Goal: Task Accomplishment & Management: Complete application form

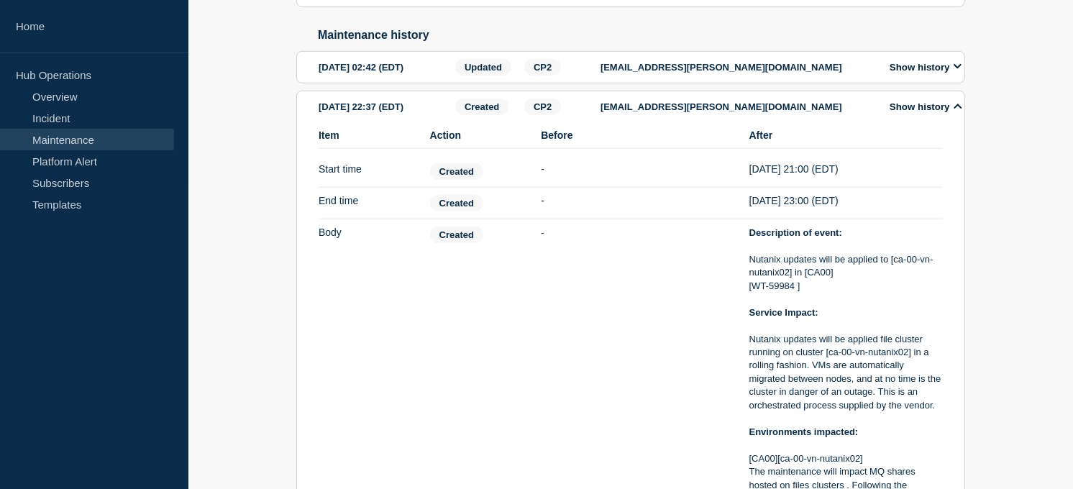
click at [62, 129] on link "Maintenance" at bounding box center [87, 140] width 174 height 22
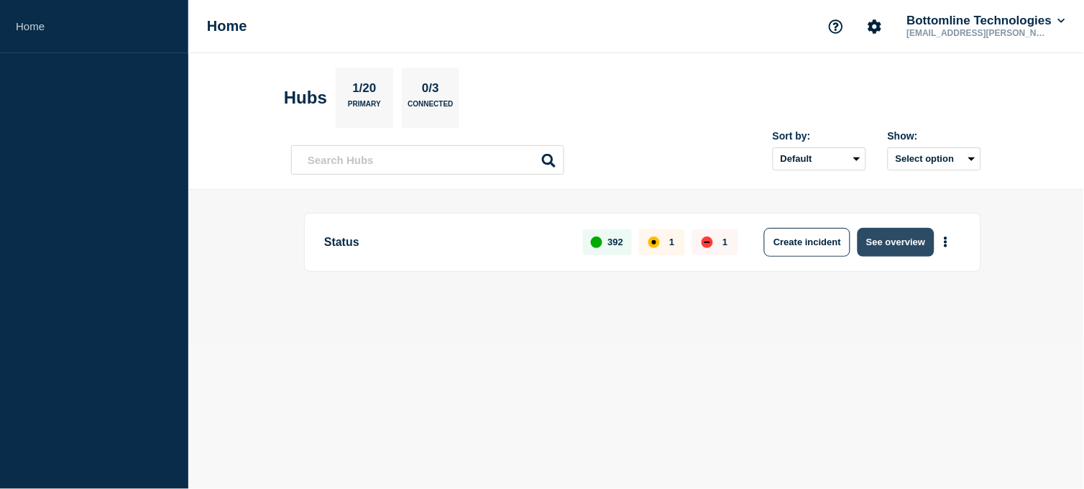
click at [902, 249] on button "See overview" at bounding box center [896, 242] width 76 height 29
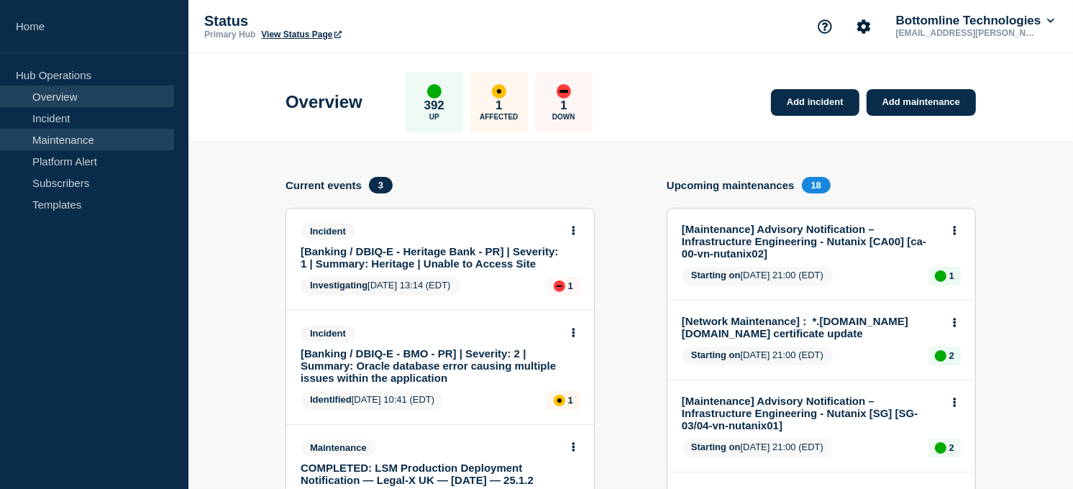
click at [66, 132] on link "Maintenance" at bounding box center [87, 140] width 174 height 22
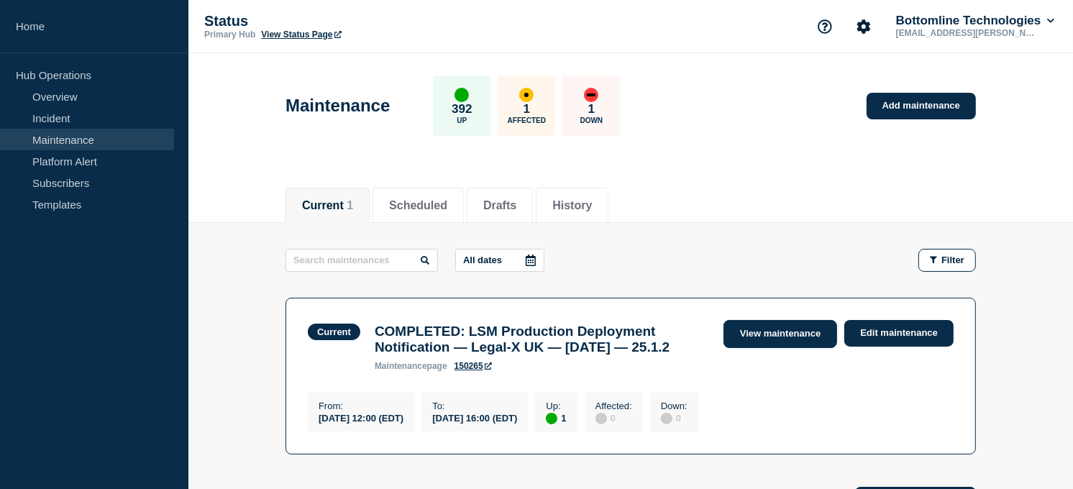
click at [769, 329] on link "View maintenance" at bounding box center [780, 334] width 114 height 28
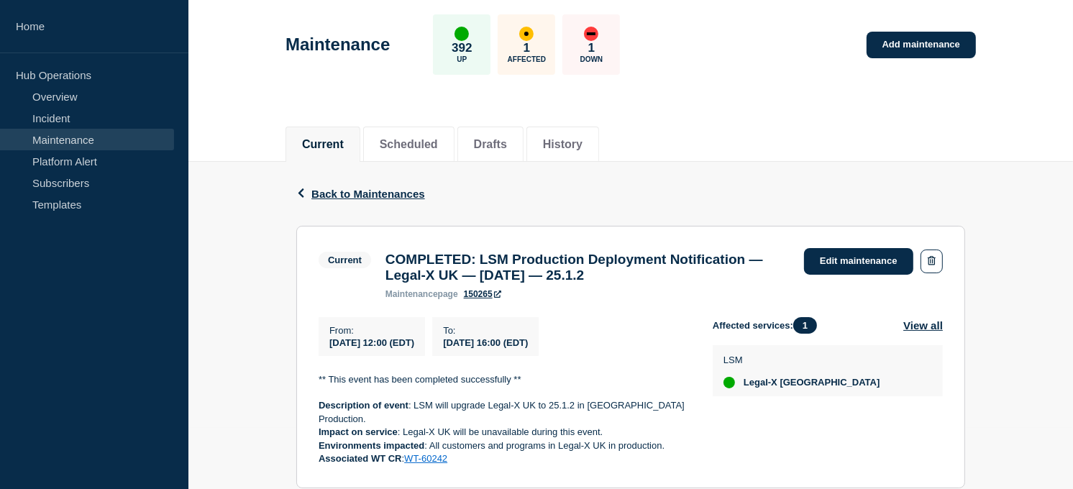
scroll to position [11, 0]
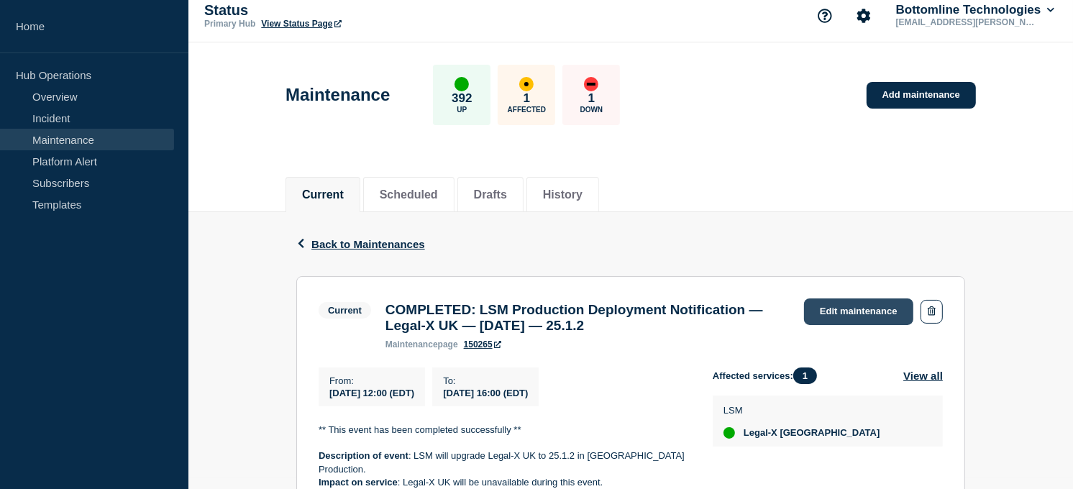
click at [864, 309] on link "Edit maintenance" at bounding box center [858, 311] width 109 height 27
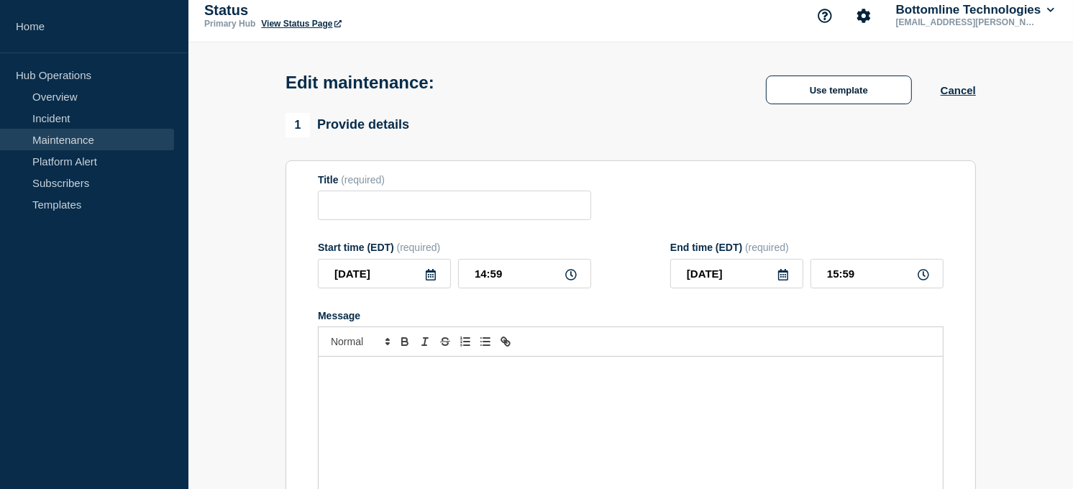
type input "COMPLETED: LSM Production Deployment Notification — Legal-X UK — [DATE] — 25.1.2"
type input "12:00"
type input "16:00"
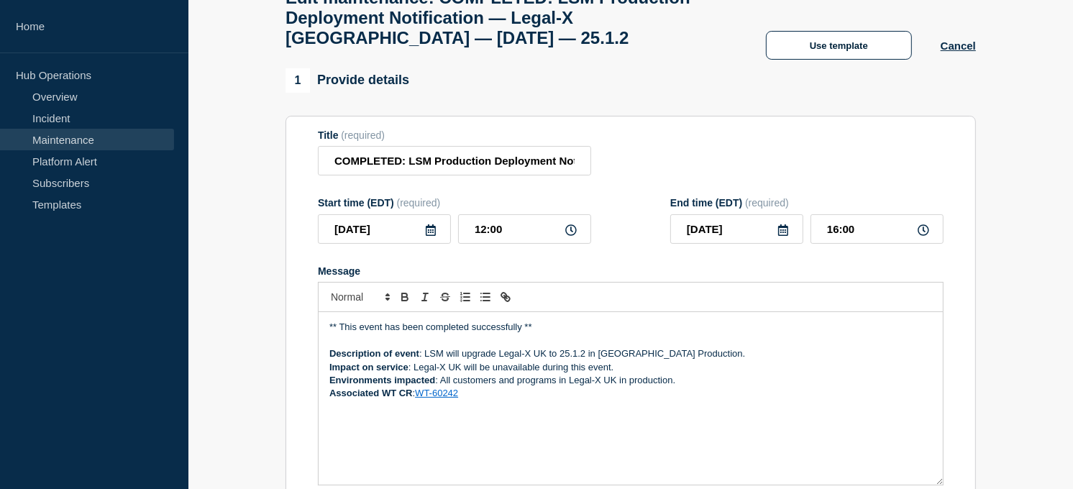
scroll to position [69, 0]
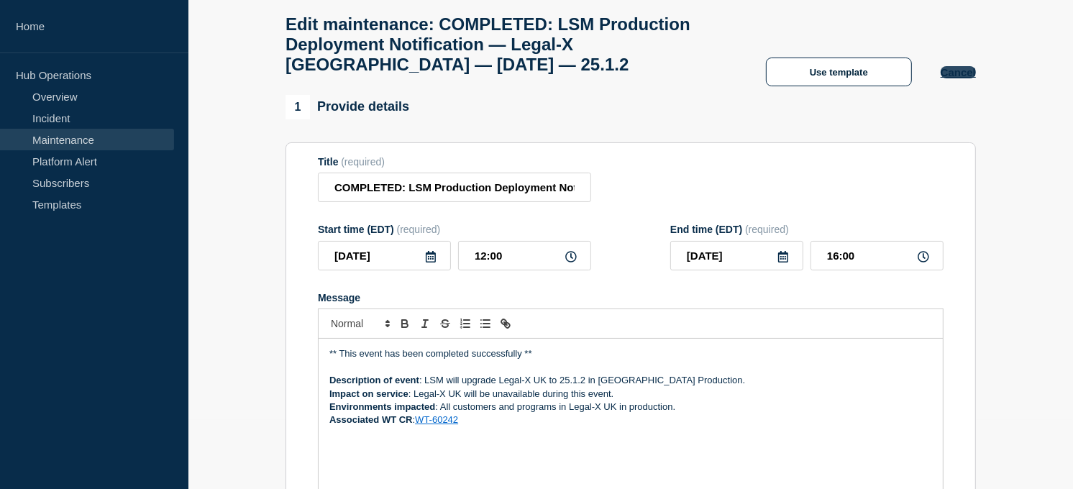
click at [943, 78] on button "Cancel" at bounding box center [957, 72] width 35 height 12
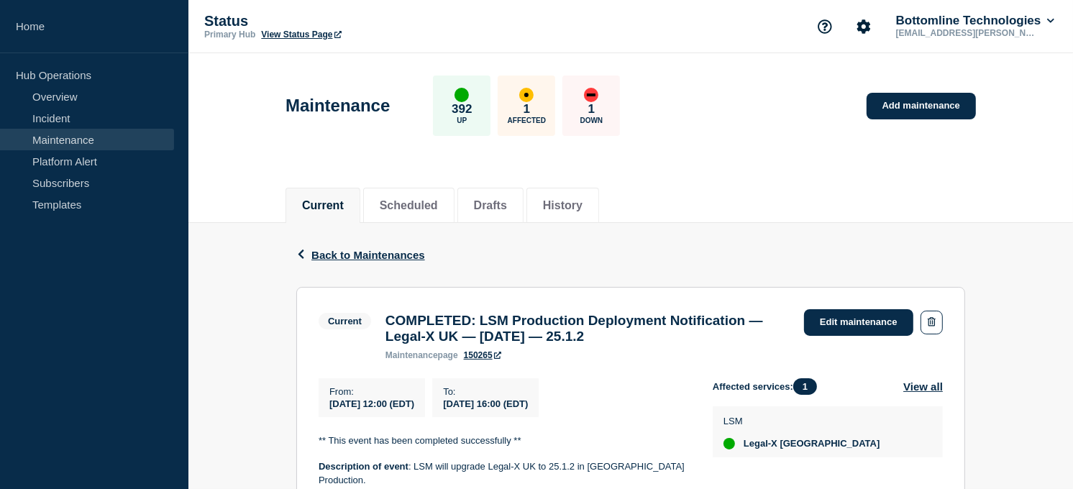
scroll to position [299, 0]
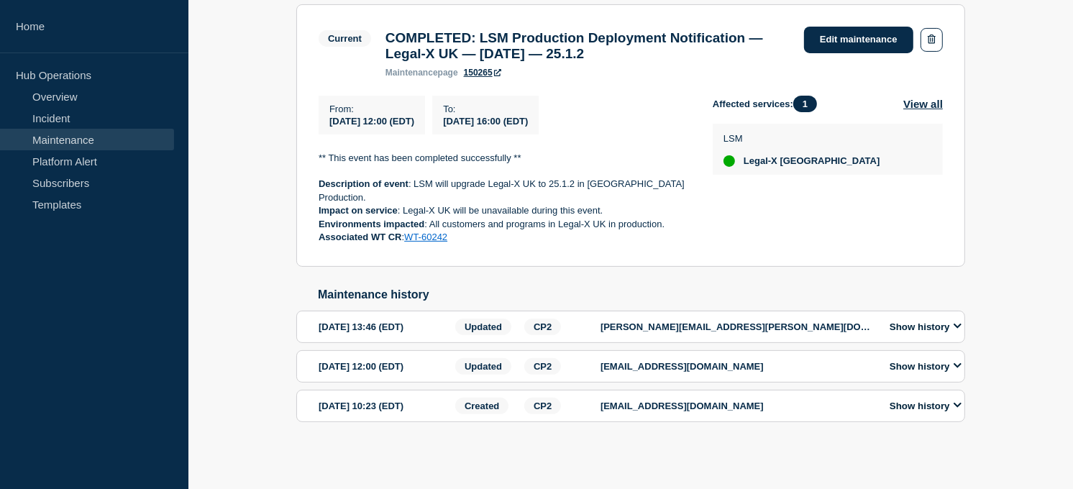
click at [957, 410] on icon at bounding box center [957, 404] width 9 height 9
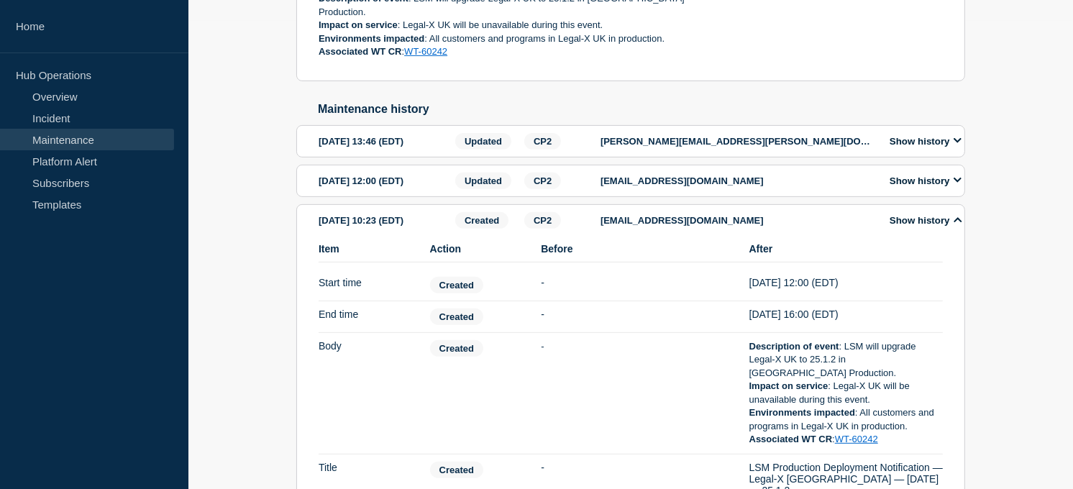
scroll to position [466, 0]
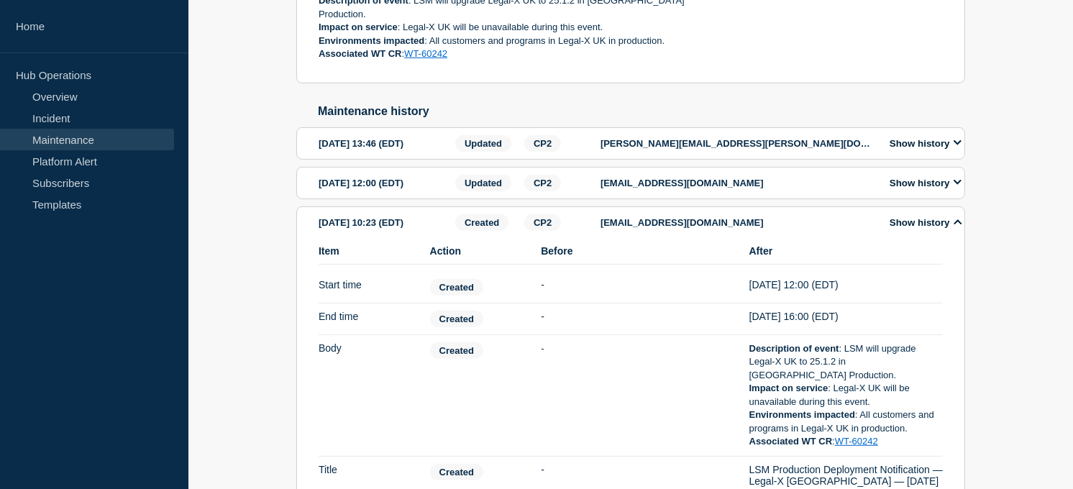
click at [933, 189] on button "Show history" at bounding box center [925, 183] width 81 height 12
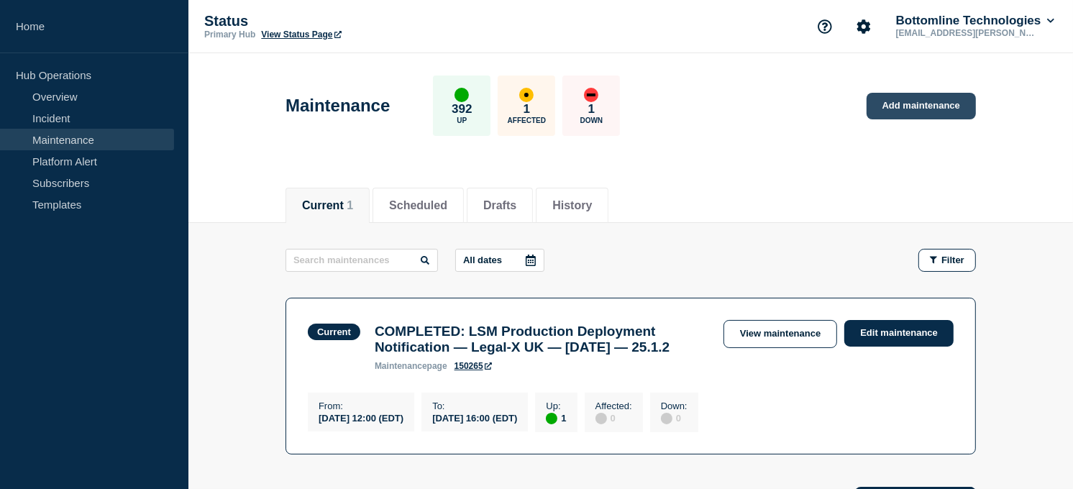
click at [887, 111] on link "Add maintenance" at bounding box center [920, 106] width 109 height 27
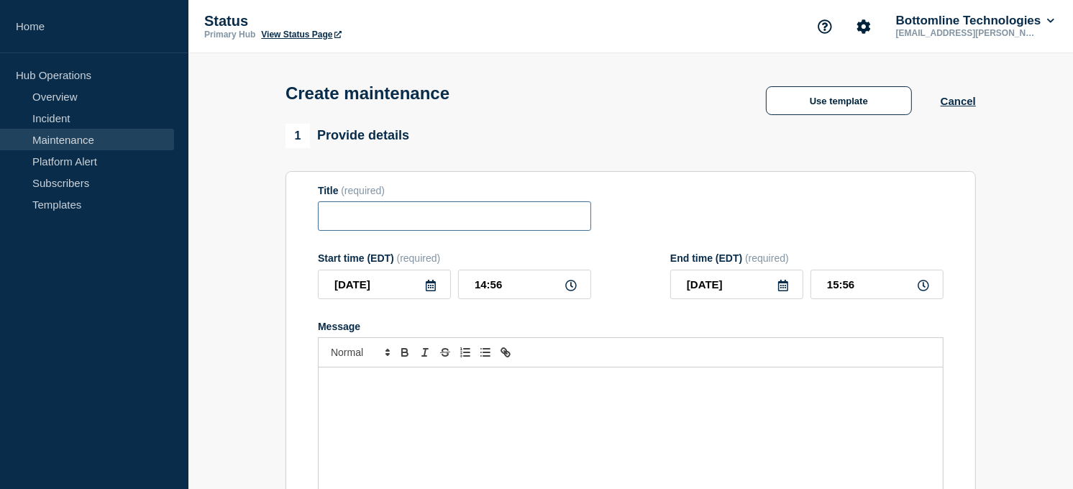
click at [379, 223] on input "Title" at bounding box center [454, 215] width 273 height 29
paste input "LSM Production Maintenance Notification — Legal-X UK — October 14, 2025"
type input "LSM Production Maintenance Notification — Legal-X UK — October 14, 2025"
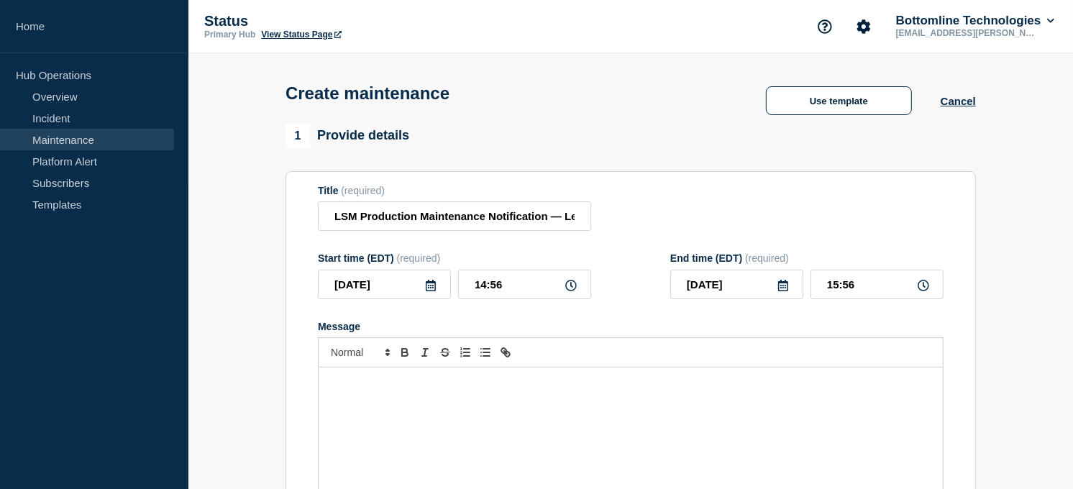
click at [420, 388] on p "Message" at bounding box center [630, 382] width 603 height 13
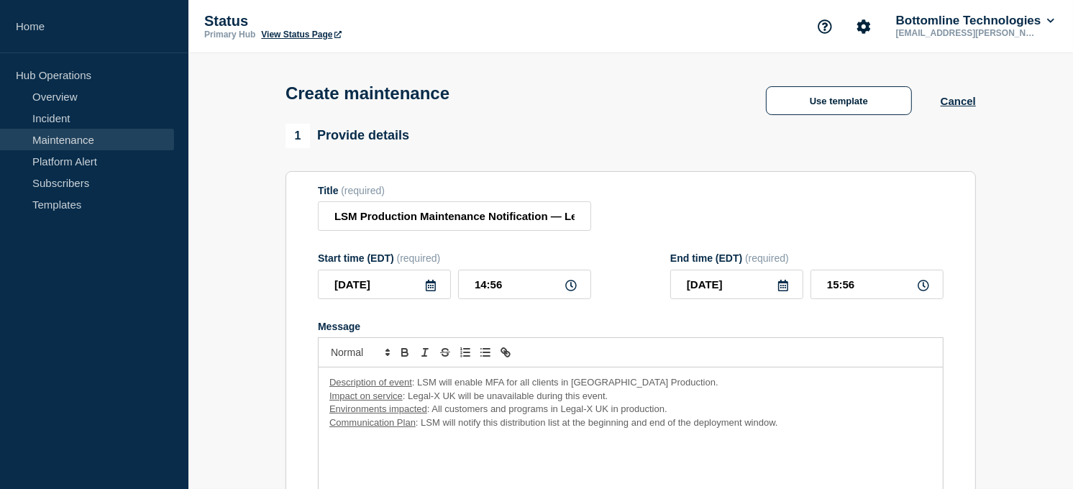
click at [390, 383] on u "Description of event" at bounding box center [370, 382] width 83 height 11
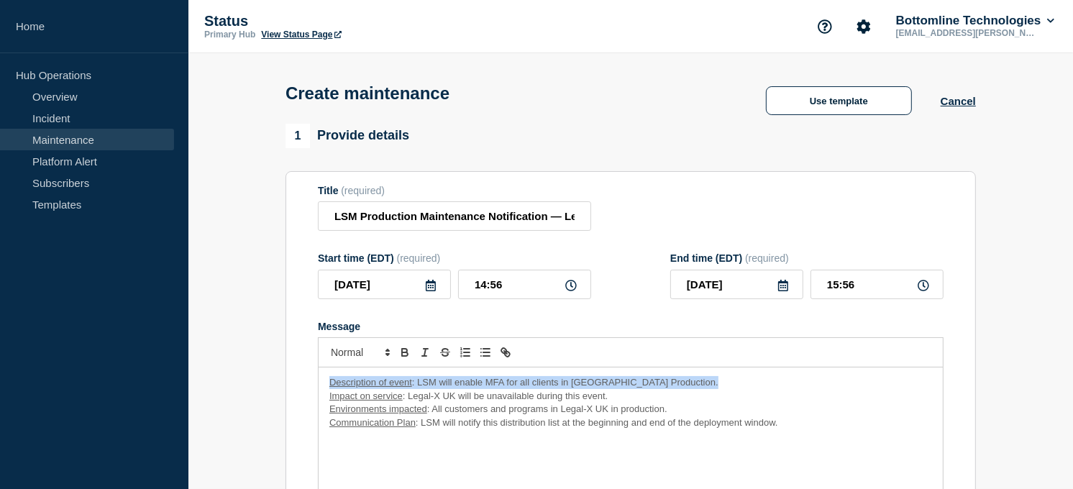
click at [390, 383] on u "Description of event" at bounding box center [370, 382] width 83 height 11
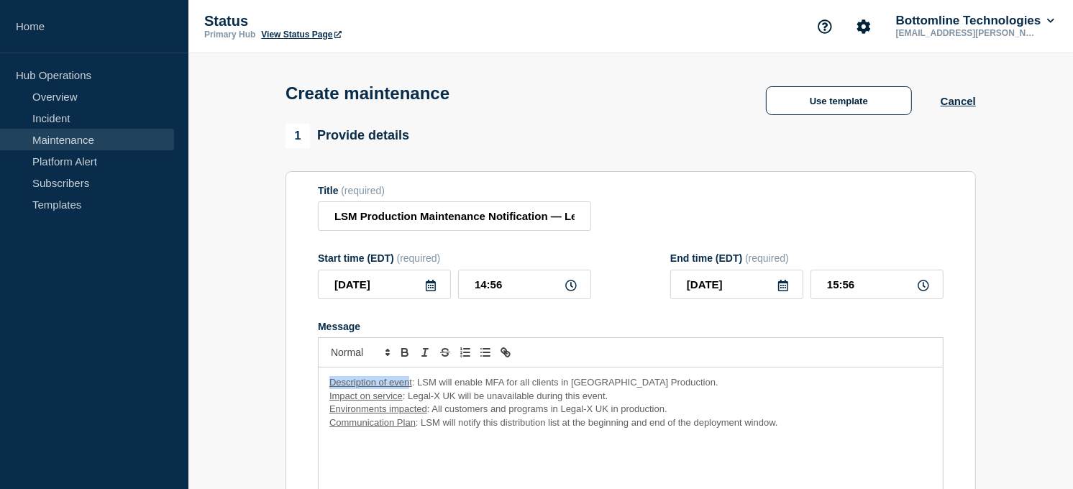
drag, startPoint x: 411, startPoint y: 385, endPoint x: 329, endPoint y: 378, distance: 81.6
click at [329, 378] on div "Description of event : LSM will enable MFA for all clients in UK Production. Im…" at bounding box center [631, 453] width 624 height 173
drag, startPoint x: 403, startPoint y: 400, endPoint x: 311, endPoint y: 393, distance: 92.3
click at [311, 393] on section "Title (required) LSM Production Maintenance Notification — Legal-X UK — October…" at bounding box center [630, 377] width 690 height 412
drag, startPoint x: 426, startPoint y: 410, endPoint x: 331, endPoint y: 415, distance: 95.8
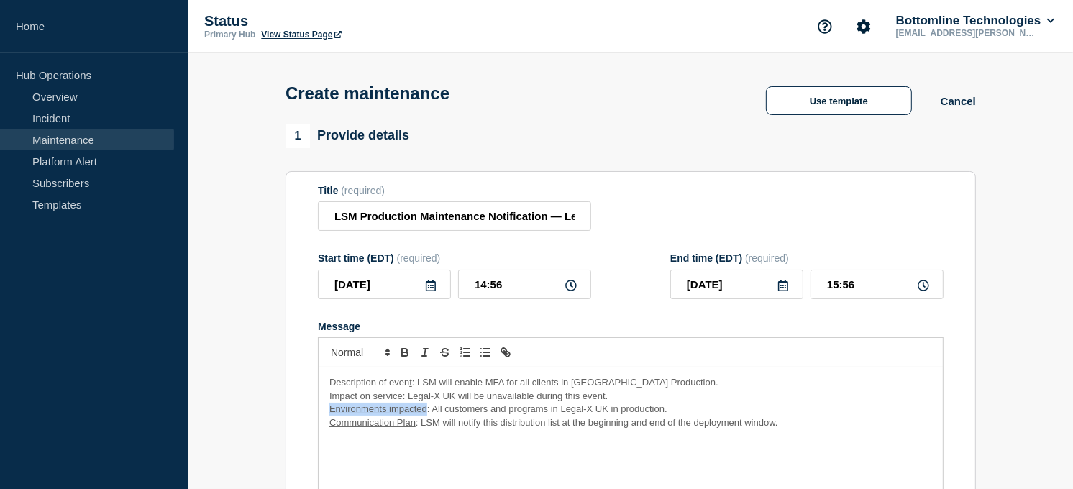
click at [331, 414] on u "Environments impacted" at bounding box center [378, 408] width 98 height 11
drag, startPoint x: 414, startPoint y: 423, endPoint x: 327, endPoint y: 426, distance: 87.0
click at [327, 426] on div "Description of even t : LSM will enable MFA for all clients in UK Production. I…" at bounding box center [631, 453] width 624 height 173
drag, startPoint x: 411, startPoint y: 384, endPoint x: 331, endPoint y: 386, distance: 79.8
click at [331, 386] on p "Description of even t : LSM will enable MFA for all clients in UK Production." at bounding box center [630, 382] width 603 height 13
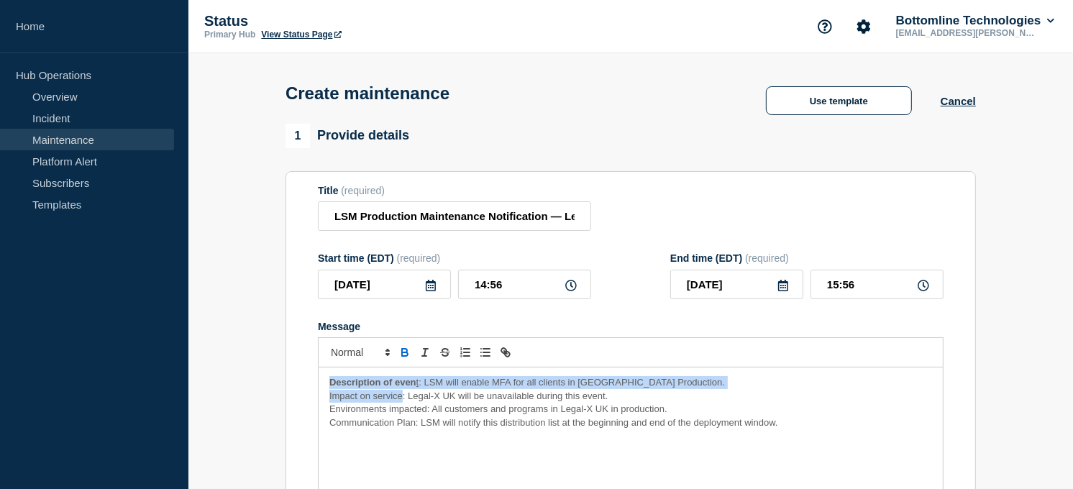
drag, startPoint x: 403, startPoint y: 398, endPoint x: 318, endPoint y: 392, distance: 85.1
click at [319, 392] on div "Description of even t : LSM will enable MFA for all clients in UK Production. I…" at bounding box center [631, 453] width 624 height 173
click at [370, 395] on span "Impact on service: Legal-X UK will be unavailable during this event." at bounding box center [468, 395] width 278 height 11
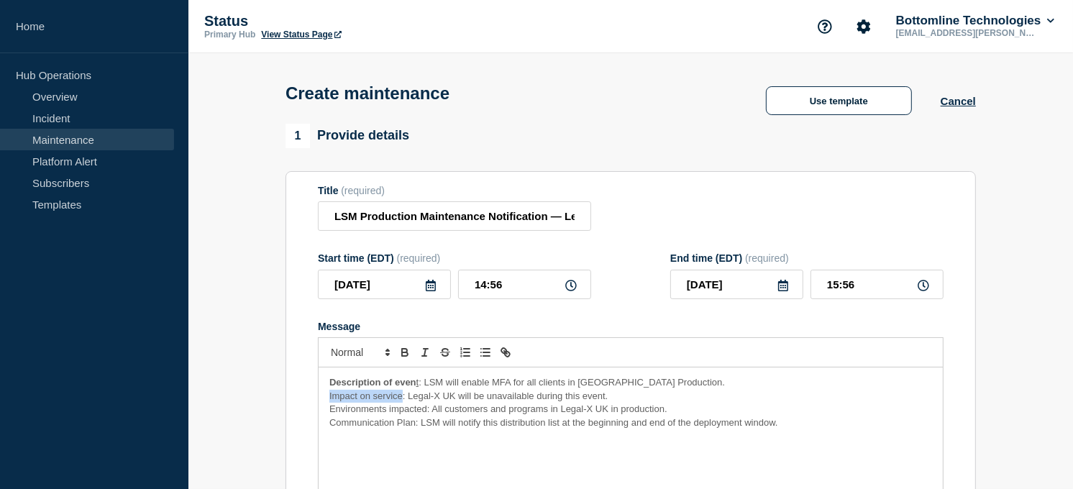
drag, startPoint x: 400, startPoint y: 398, endPoint x: 326, endPoint y: 400, distance: 74.1
click at [326, 400] on div "Description of even t : LSM will enable MFA for all clients in UK Production. I…" at bounding box center [631, 453] width 624 height 173
click at [331, 413] on span "Environments impacted: All customers and programs in Legal-X UK in production." at bounding box center [498, 408] width 338 height 11
drag, startPoint x: 331, startPoint y: 413, endPoint x: 426, endPoint y: 414, distance: 95.6
click at [426, 414] on span "Environments impacted: All customers and programs in Legal-X UK in production." at bounding box center [498, 408] width 338 height 11
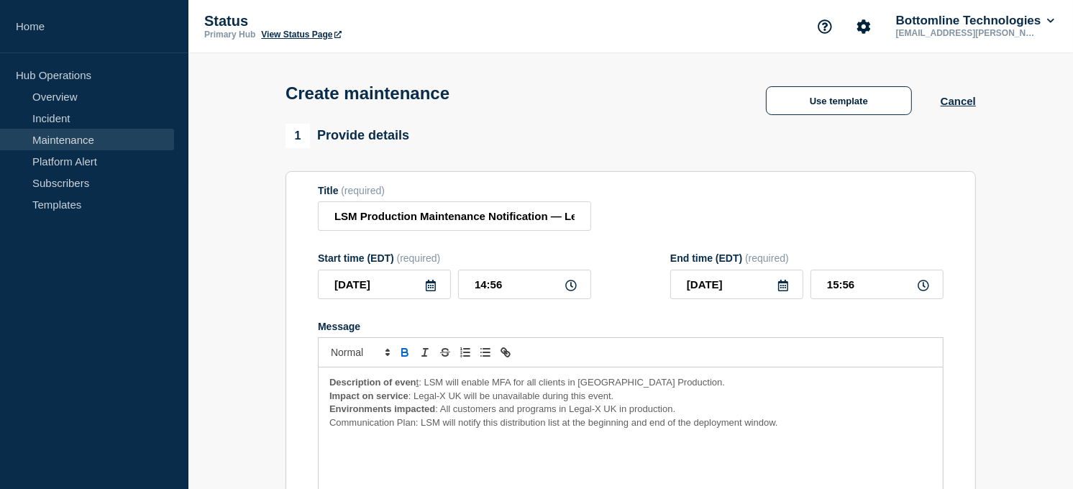
click at [332, 421] on span "Communication Plan: LSM will notify this distribution list at the beginning and…" at bounding box center [553, 422] width 449 height 11
drag, startPoint x: 332, startPoint y: 421, endPoint x: 414, endPoint y: 423, distance: 82.0
click at [414, 423] on span "Communication Plan: LSM will notify this distribution list at the beginning and…" at bounding box center [553, 422] width 449 height 11
click at [411, 285] on input "[DATE]" at bounding box center [384, 284] width 133 height 29
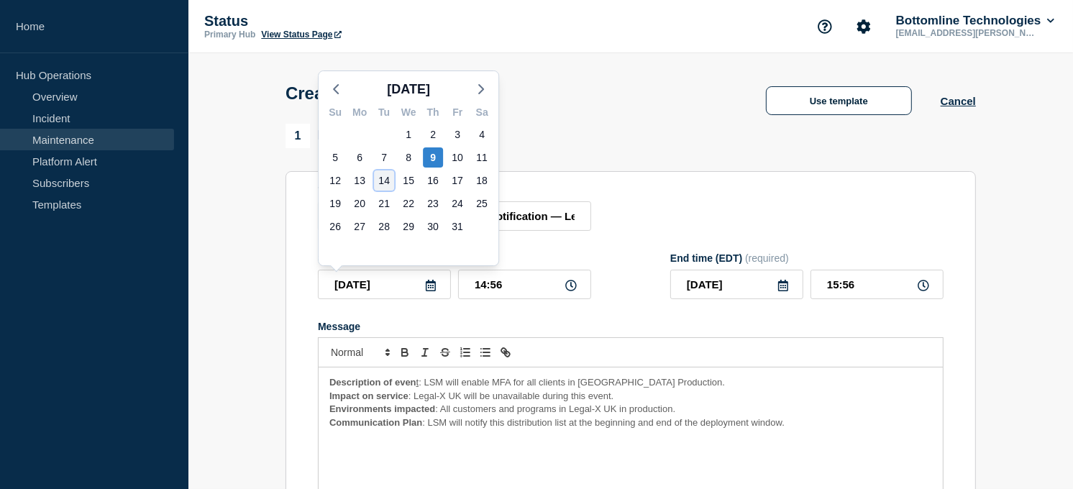
click at [379, 181] on div "14" at bounding box center [384, 180] width 20 height 20
type input "2025-10-14"
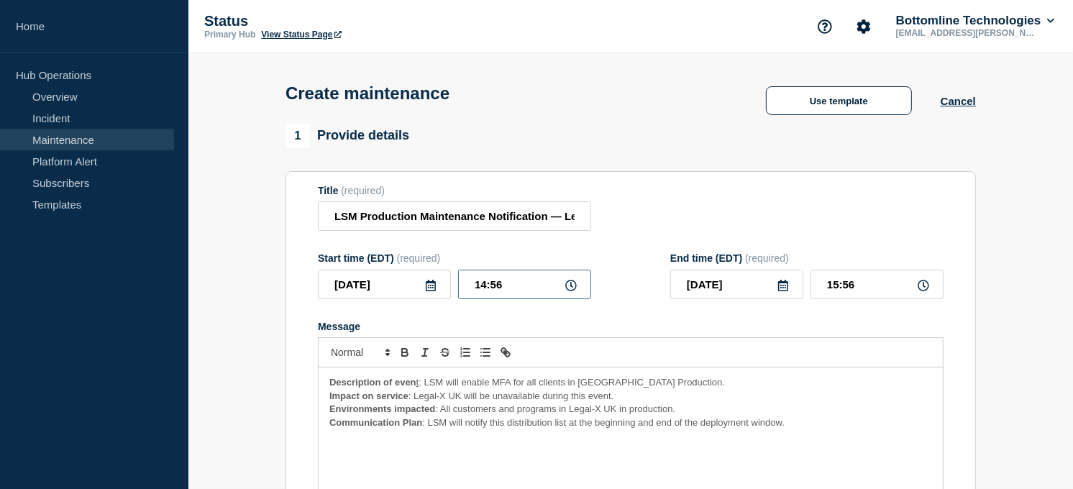
click at [508, 288] on input "14:56" at bounding box center [524, 284] width 133 height 29
click at [577, 288] on input "14:56" at bounding box center [524, 284] width 133 height 29
click at [572, 288] on icon at bounding box center [571, 286] width 12 height 12
click at [486, 288] on input "14:56" at bounding box center [524, 284] width 133 height 29
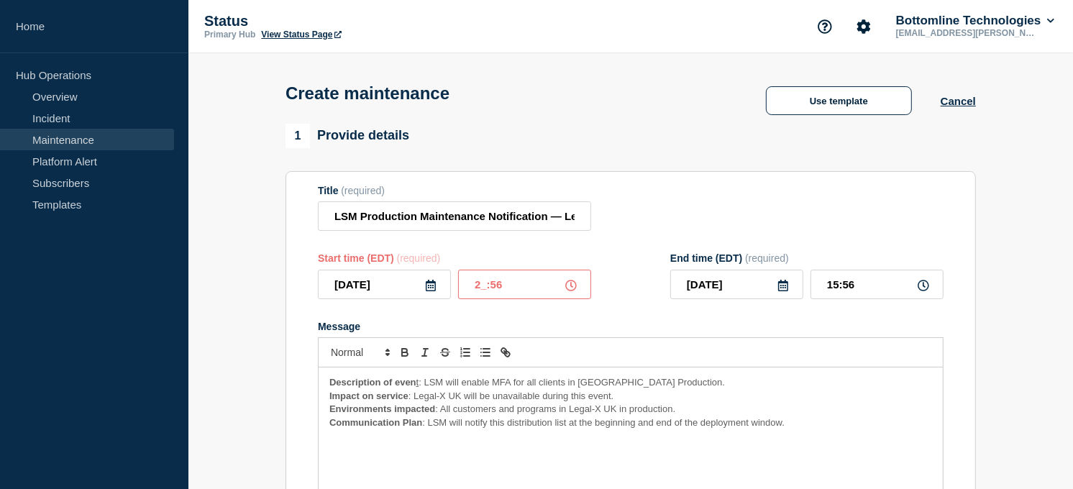
type input "21:56"
type input "22:56"
type input "21:00"
click at [839, 289] on input "22:00" at bounding box center [876, 284] width 133 height 29
type input "23:00"
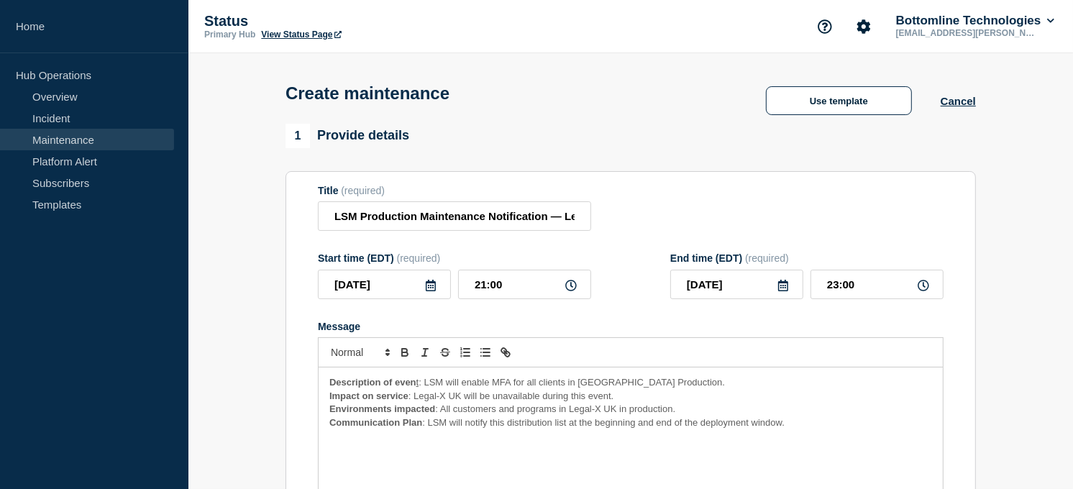
click at [773, 239] on form "Title (required) LSM Production Maintenance Notification — Legal-X UK — October…" at bounding box center [631, 377] width 626 height 385
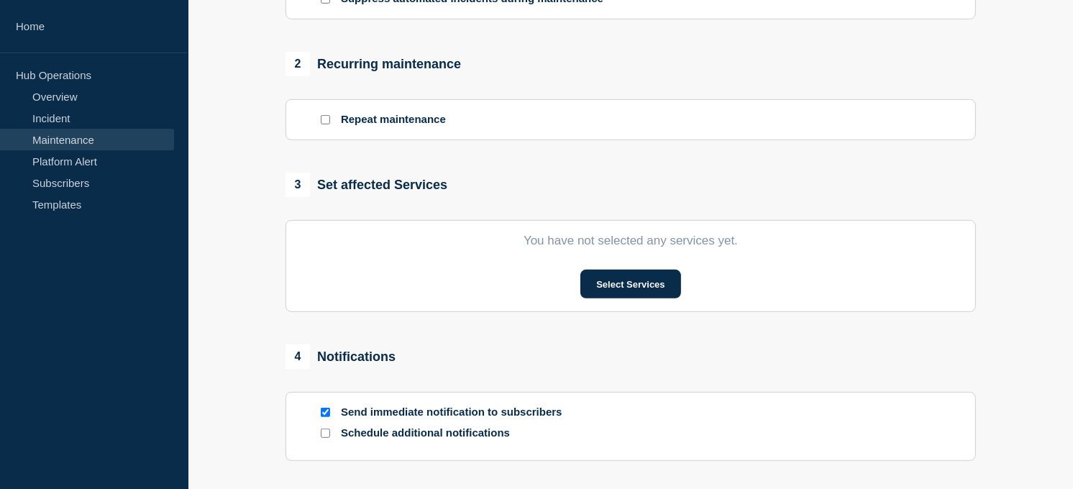
scroll to position [564, 0]
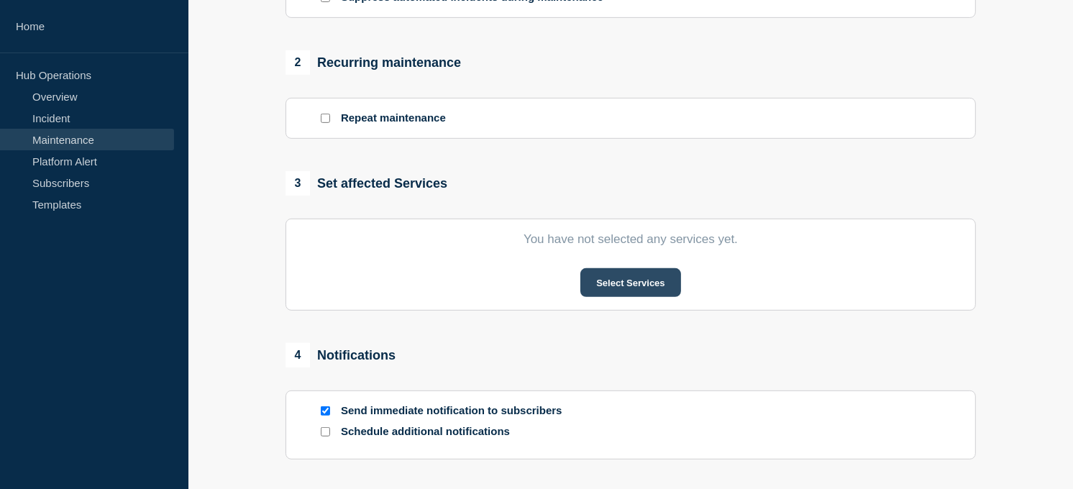
click at [638, 290] on button "Select Services" at bounding box center [630, 282] width 100 height 29
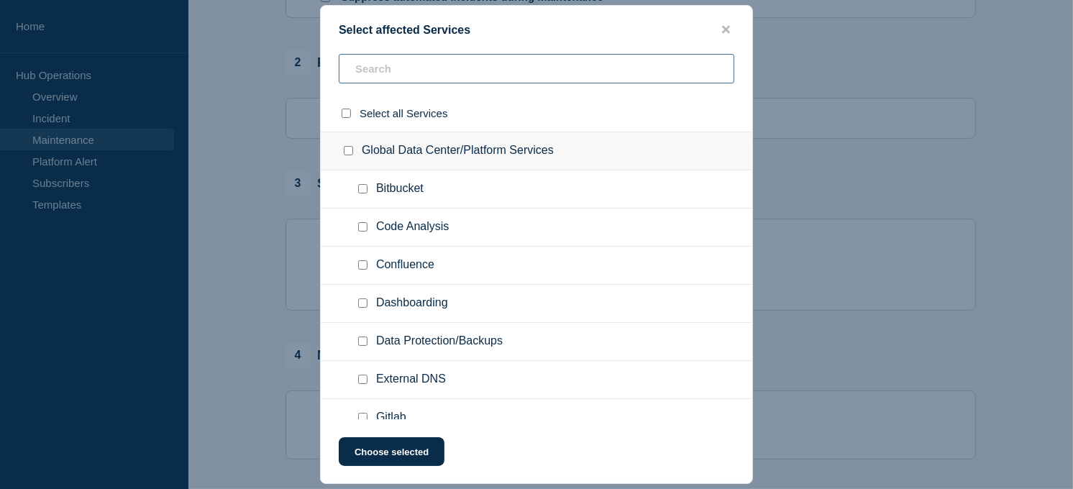
click at [422, 70] on input "text" at bounding box center [536, 68] width 395 height 29
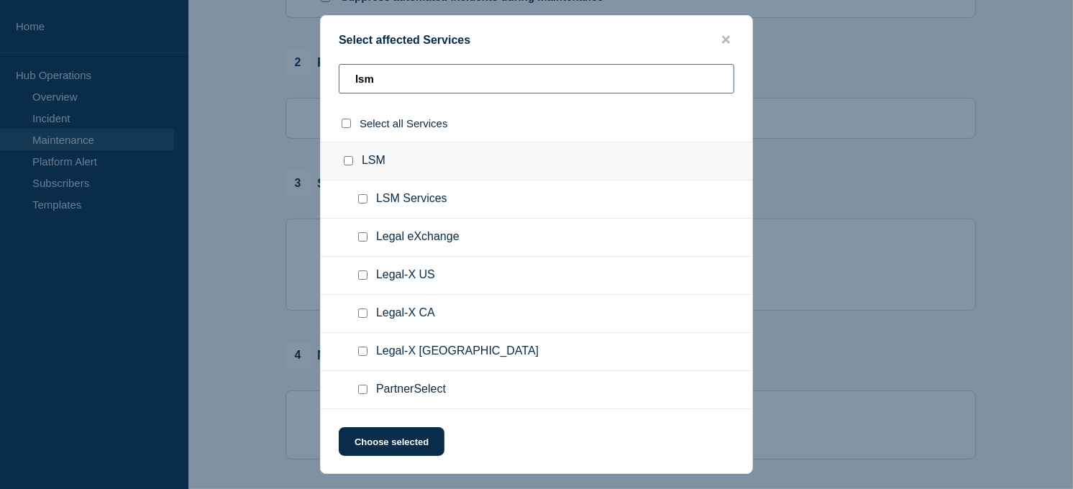
type input "lsm"
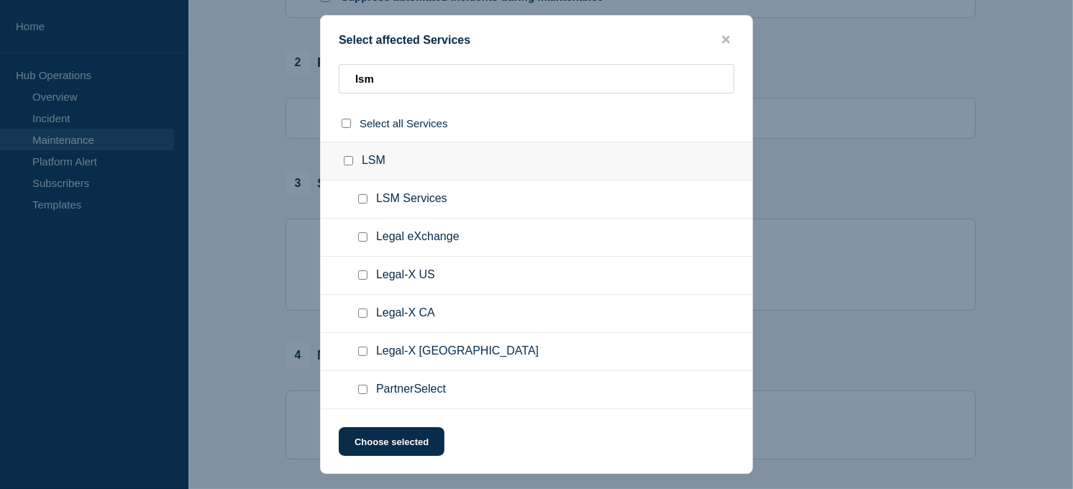
click at [361, 354] on input "Legal-X UK checkbox" at bounding box center [362, 351] width 9 height 9
checkbox input "true"
click at [393, 441] on button "Choose selected" at bounding box center [392, 441] width 106 height 29
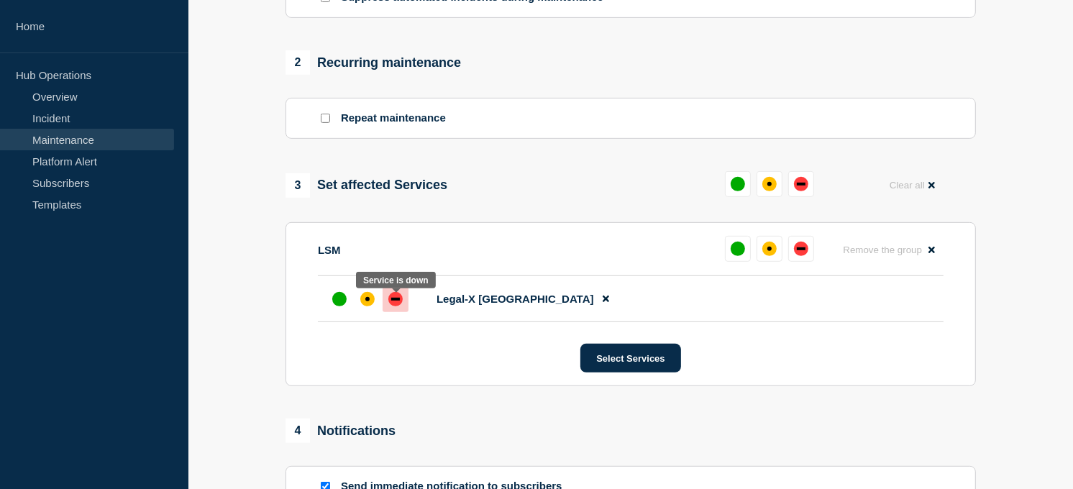
click at [393, 301] on div "down" at bounding box center [395, 299] width 9 height 3
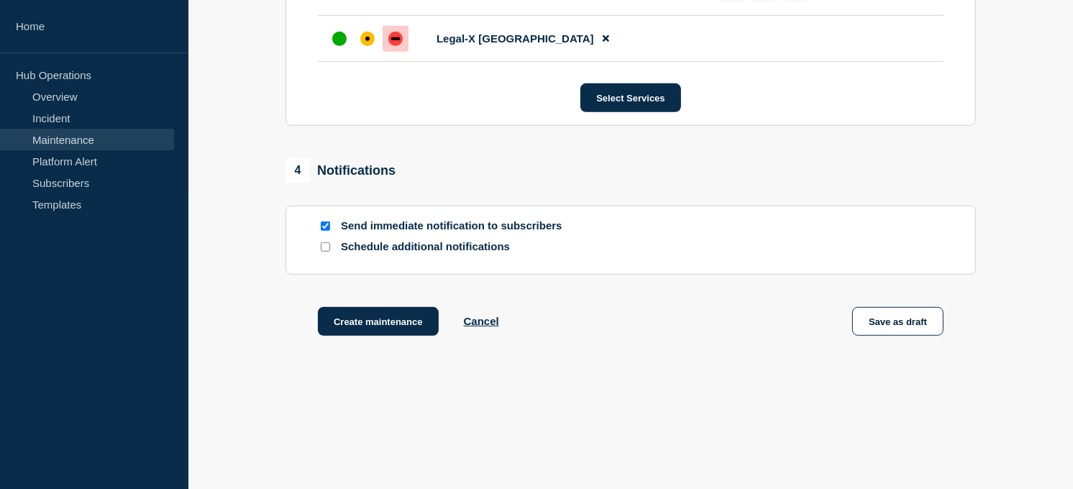
scroll to position [828, 0]
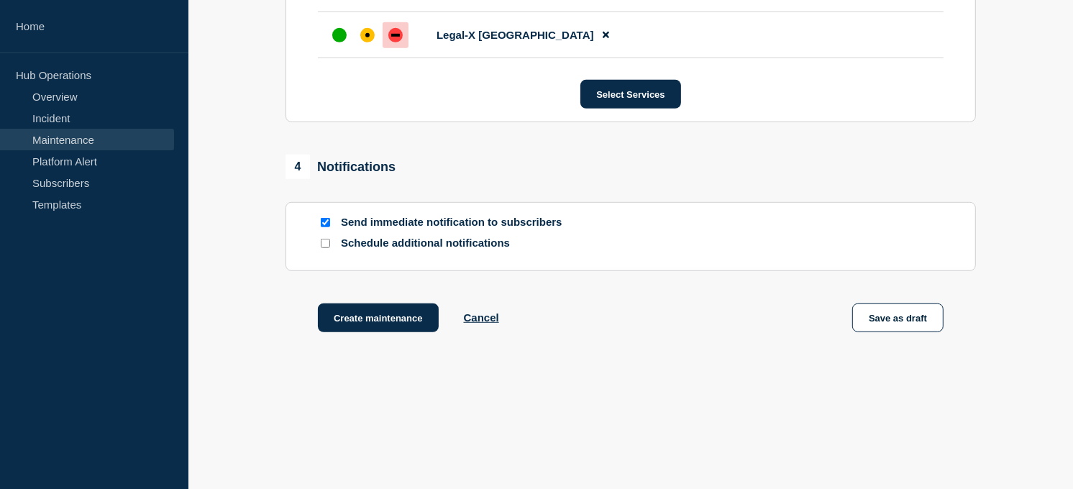
click at [325, 248] on input "Schedule additional notifications" at bounding box center [325, 243] width 9 height 9
checkbox input "true"
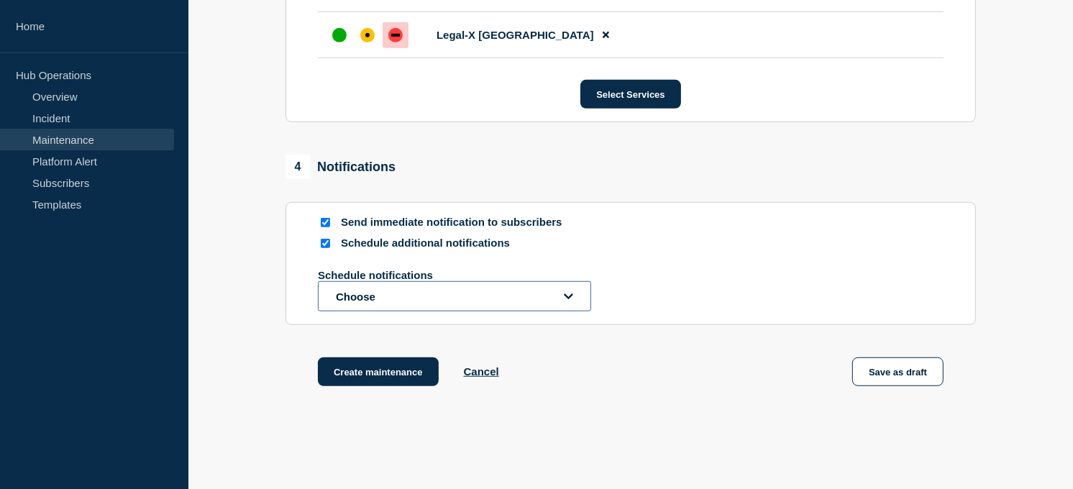
click at [437, 306] on button "Choose" at bounding box center [454, 296] width 273 height 30
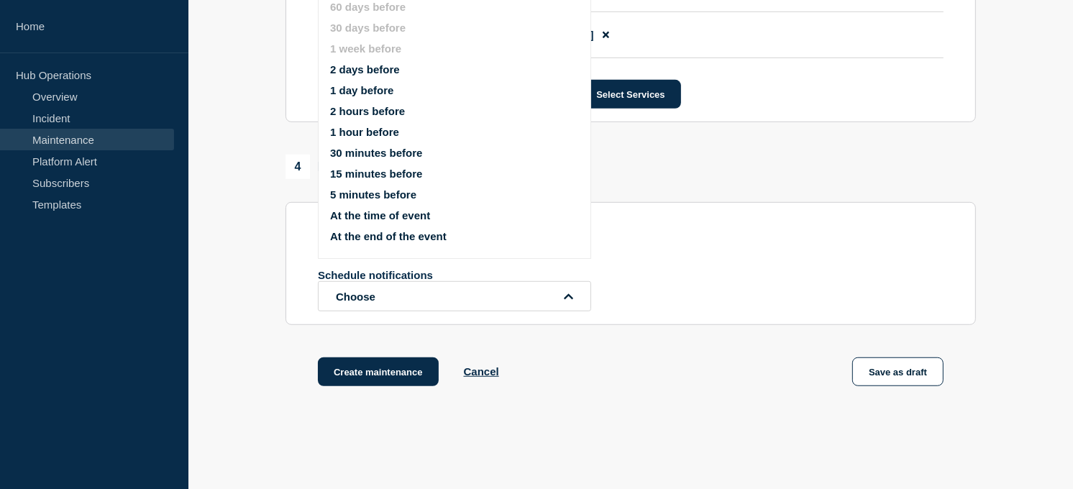
scroll to position [794, 0]
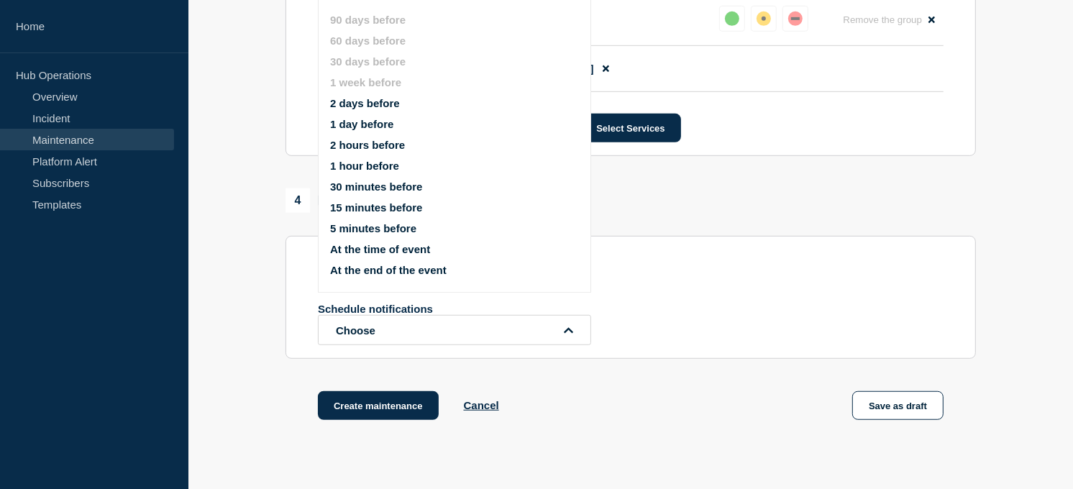
click at [393, 123] on li "1 day before" at bounding box center [466, 124] width 273 height 12
click at [361, 123] on button "1 day before" at bounding box center [361, 124] width 63 height 12
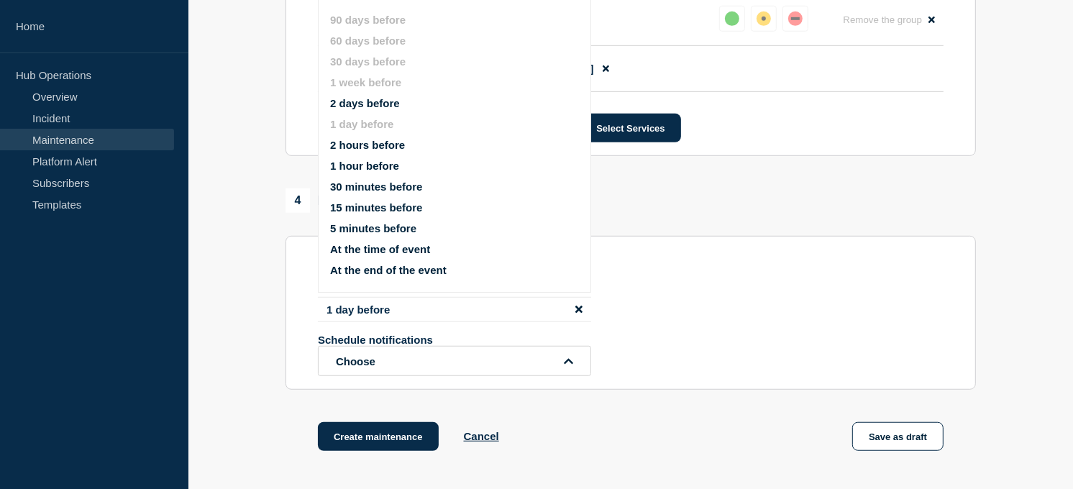
click at [370, 201] on button "15 minutes before" at bounding box center [376, 207] width 92 height 12
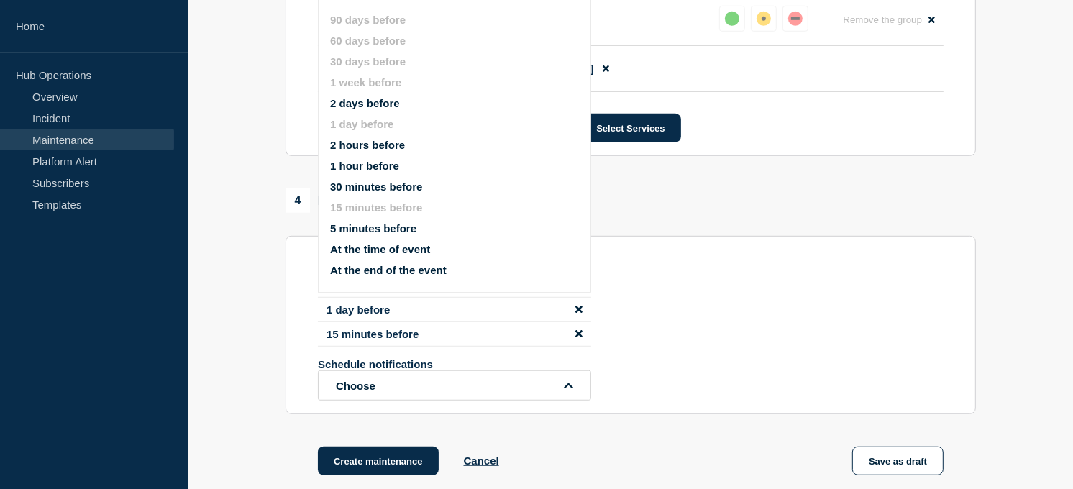
click at [650, 293] on div "Schedule additional notifications 1 day before 15 minutes before Schedule notif…" at bounding box center [631, 335] width 626 height 130
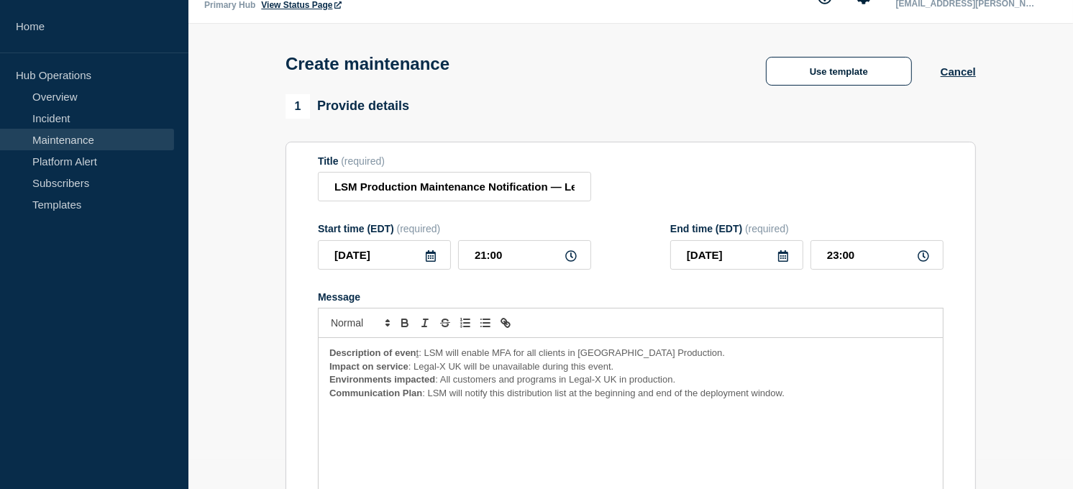
scroll to position [24, 0]
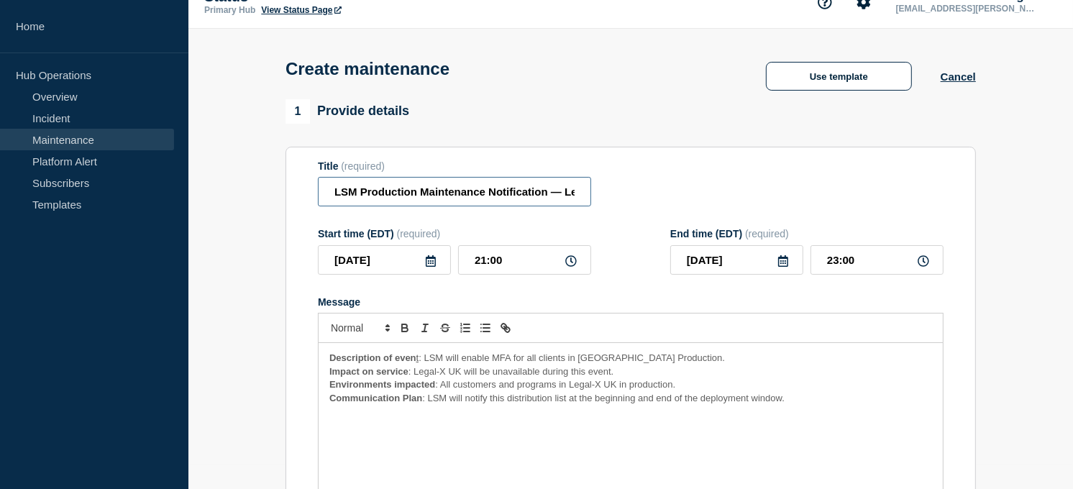
click at [530, 195] on input "LSM Production Maintenance Notification — Legal-X UK — October 14, 2025" at bounding box center [454, 191] width 273 height 29
click at [526, 202] on input "LSM Production Maintenance Notification — Legal-X UK — October 14, 2025" at bounding box center [454, 191] width 273 height 29
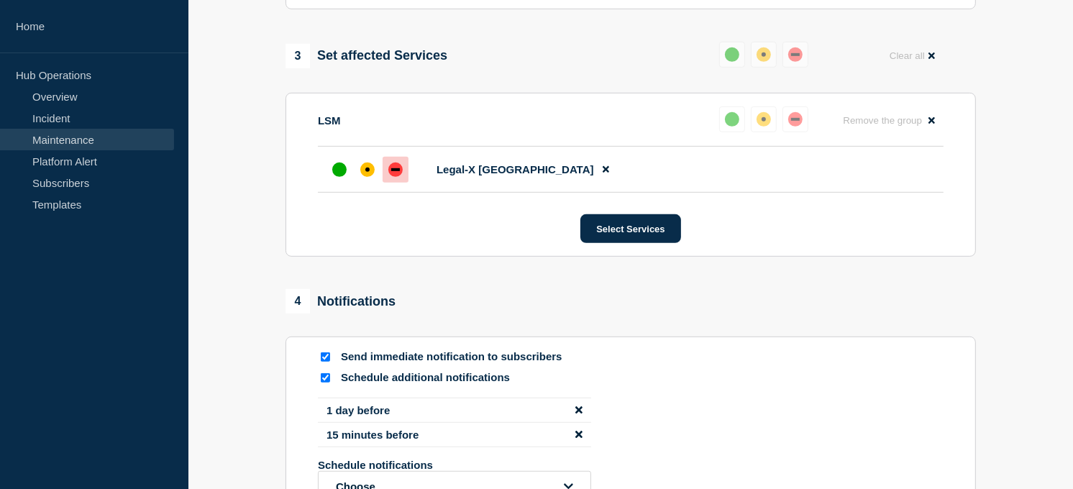
scroll to position [951, 0]
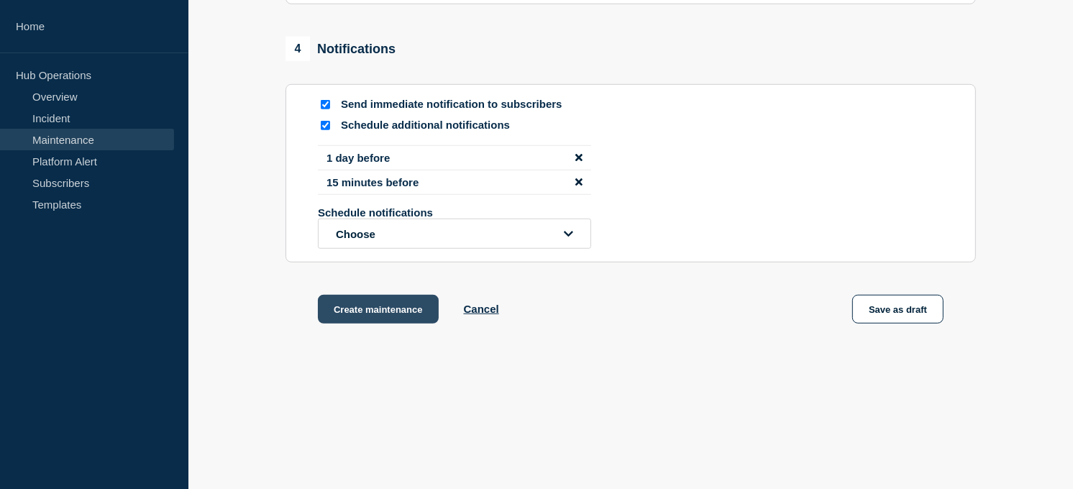
click at [350, 319] on button "Create maintenance" at bounding box center [378, 309] width 121 height 29
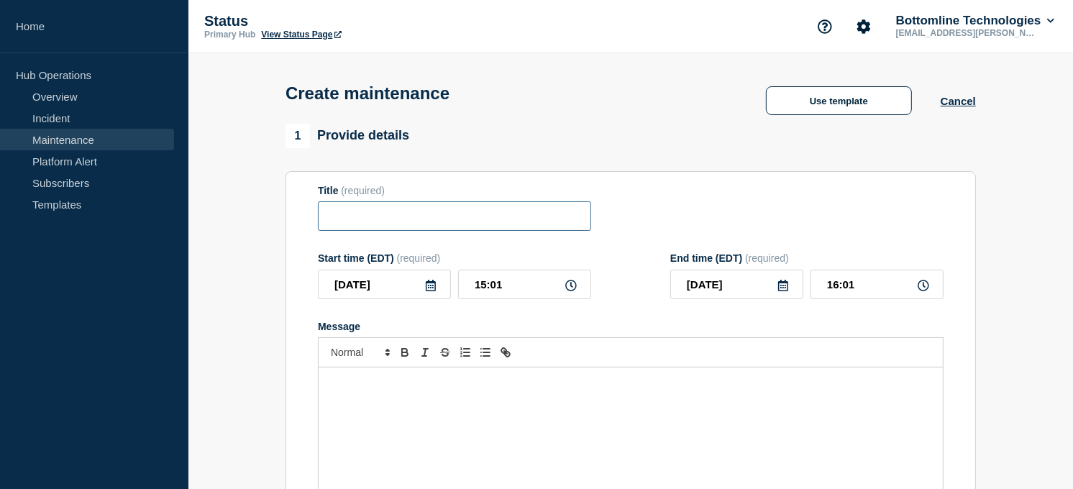
click at [442, 213] on input "Title" at bounding box center [454, 215] width 273 height 29
paste input "LSM Production Maintenance Notification — Legal-X US and Legal eXchange — Octob…"
type input "LSM Production Maintenance Notification — Legal-X US and Legal eXchange — Octob…"
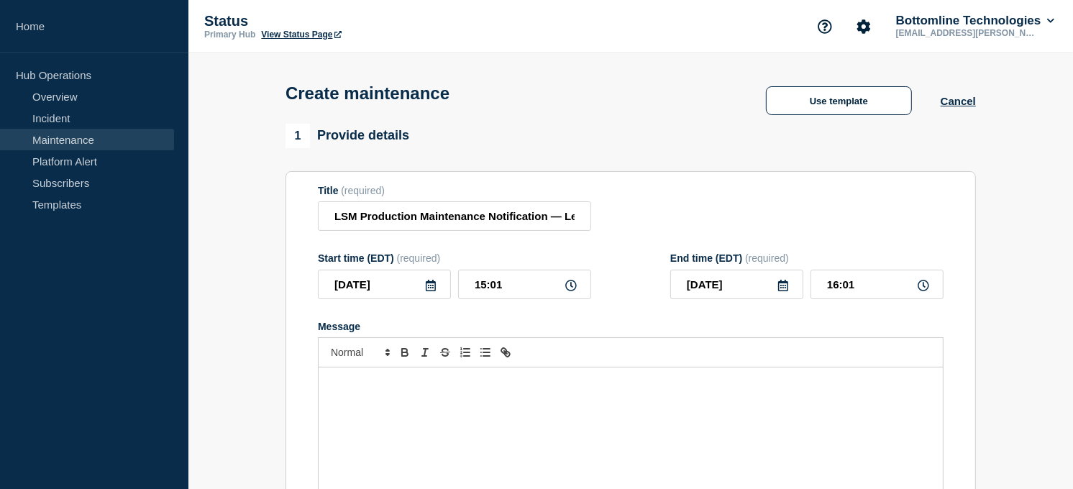
click at [453, 393] on div "Message" at bounding box center [631, 453] width 624 height 173
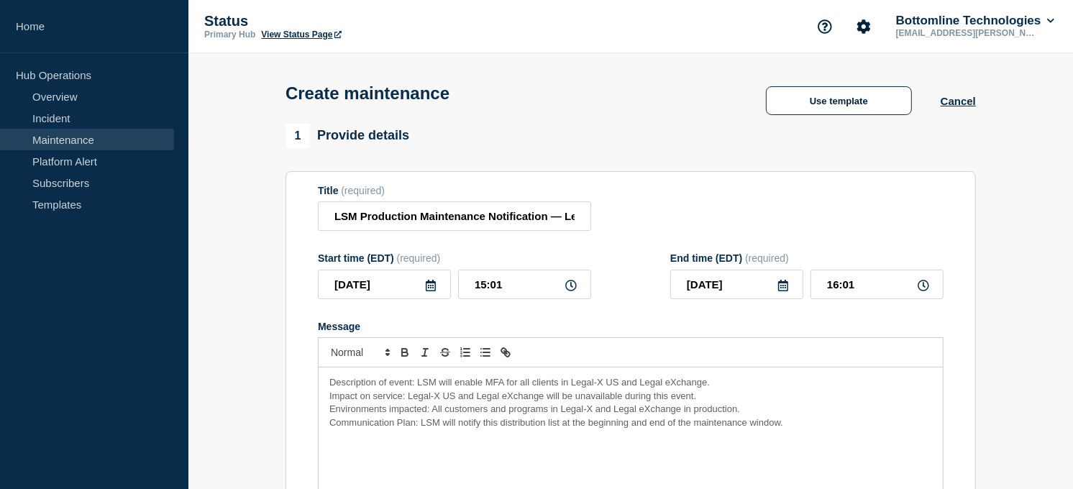
click at [453, 393] on span "Impact on service: Legal-X US and Legal eXchange will be unavailable during thi…" at bounding box center [512, 395] width 367 height 11
drag, startPoint x: 411, startPoint y: 384, endPoint x: 329, endPoint y: 381, distance: 82.7
click at [329, 381] on span "Description of event: LSM will enable MFA for all clients in Legal-X US and Leg…" at bounding box center [519, 382] width 380 height 11
drag, startPoint x: 403, startPoint y: 396, endPoint x: 319, endPoint y: 397, distance: 84.1
click at [319, 397] on div "Description of event : LSM will enable MFA for all clients in Legal-X US and Le…" at bounding box center [631, 453] width 624 height 173
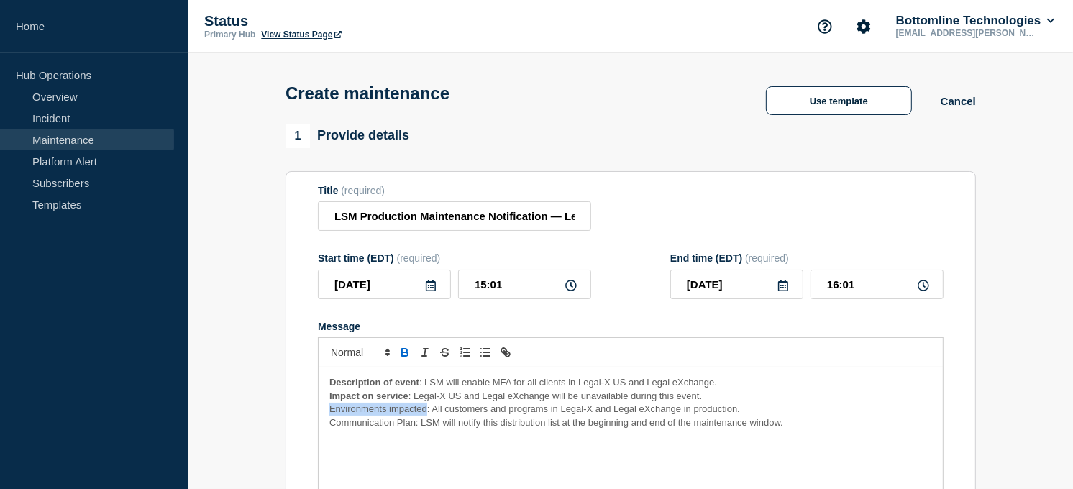
drag, startPoint x: 427, startPoint y: 411, endPoint x: 329, endPoint y: 408, distance: 98.5
click at [329, 408] on span "Environments impacted: All customers and programs in Legal-X and Legal eXchange…" at bounding box center [534, 408] width 411 height 11
drag, startPoint x: 416, startPoint y: 425, endPoint x: 331, endPoint y: 421, distance: 85.0
click at [331, 421] on span "Communication Plan: LSM will notify this distribution list at the beginning and…" at bounding box center [556, 422] width 454 height 11
click at [547, 446] on div "Description of event : LSM will enable MFA for all clients in Legal-X US and Le…" at bounding box center [631, 453] width 624 height 173
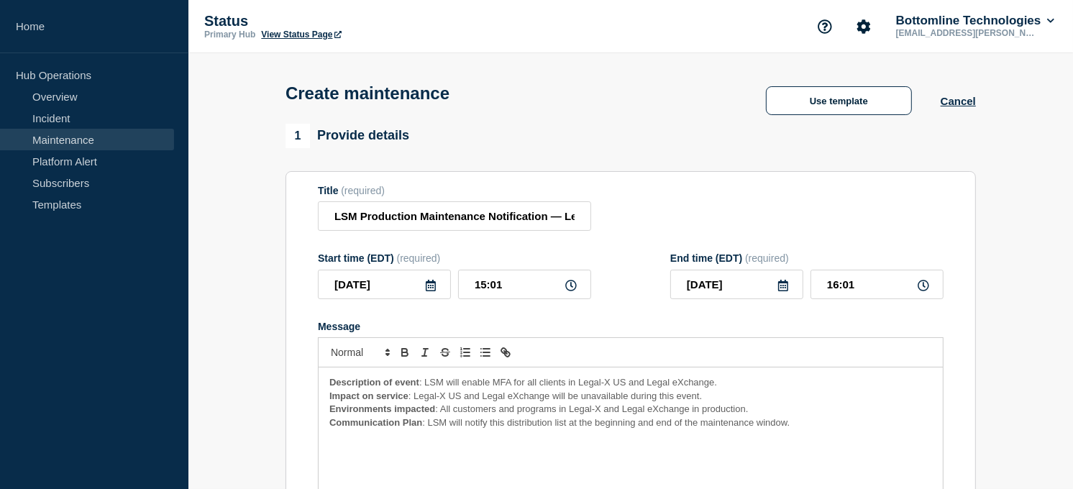
click at [434, 288] on icon at bounding box center [431, 286] width 12 height 12
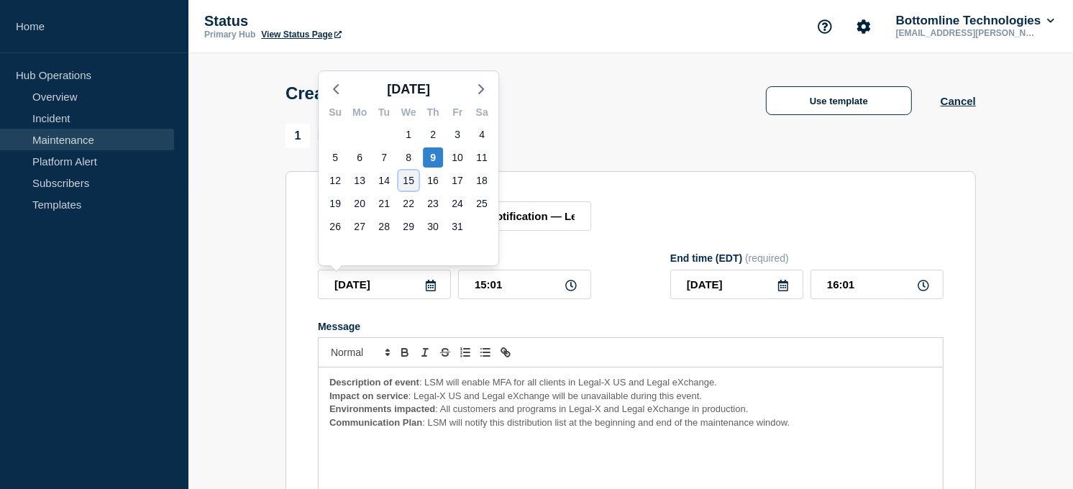
click at [407, 175] on div "15" at bounding box center [408, 180] width 20 height 20
type input "2025-10-15"
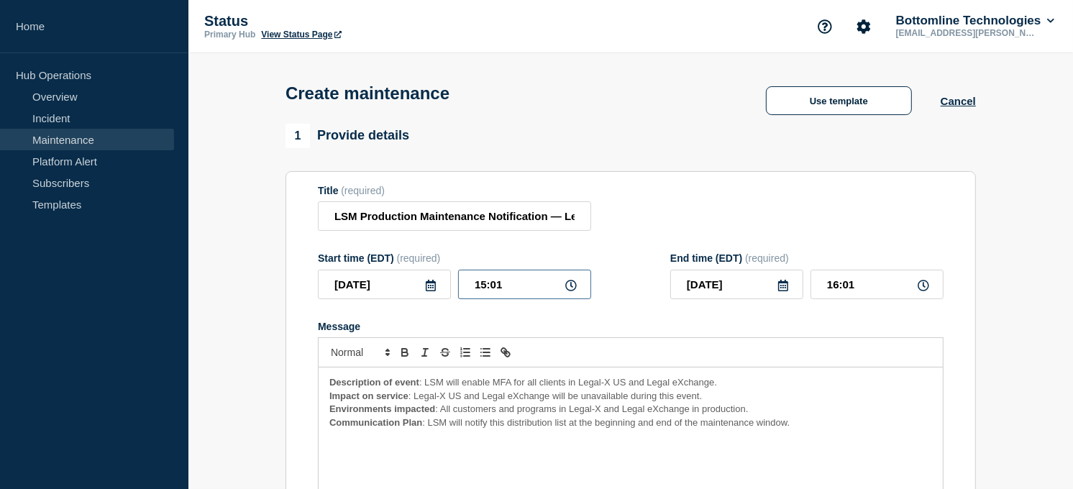
click at [485, 285] on input "15:01" at bounding box center [524, 284] width 133 height 29
type input "03:01"
type input "04:01"
type input "03:00"
click at [836, 288] on input "04:00" at bounding box center [876, 284] width 133 height 29
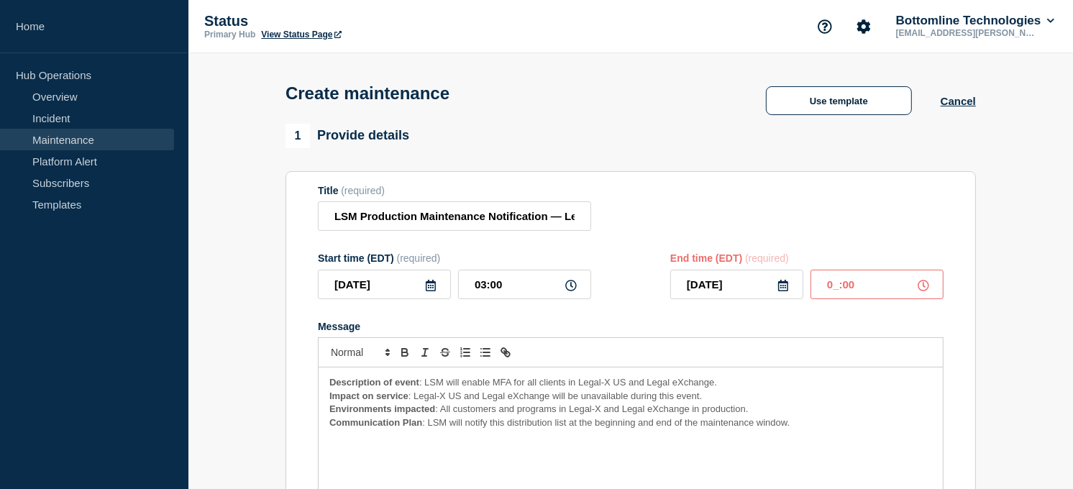
type input "08:00"
click at [816, 225] on div "Title (required) LSM Production Maintenance Notification — Legal-X US and Legal…" at bounding box center [631, 208] width 626 height 47
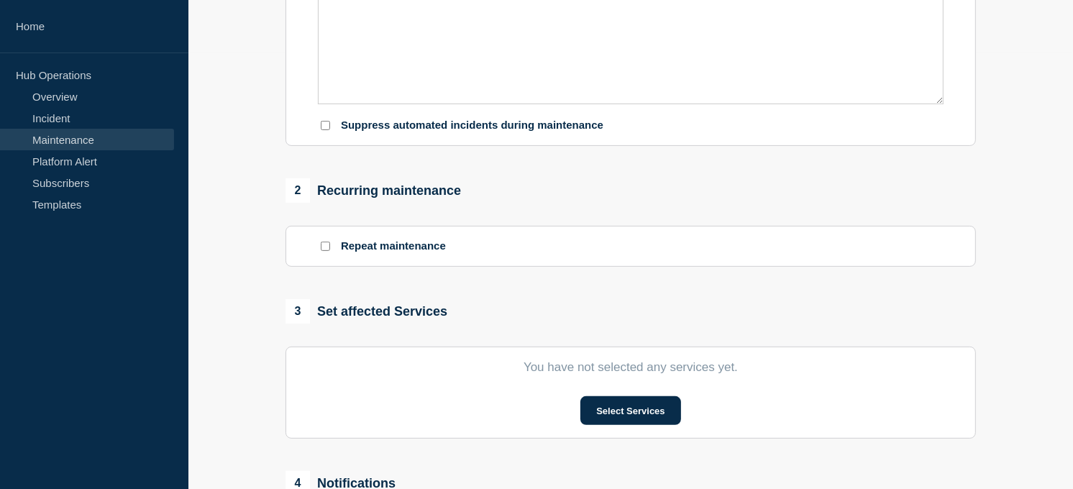
scroll to position [525, 0]
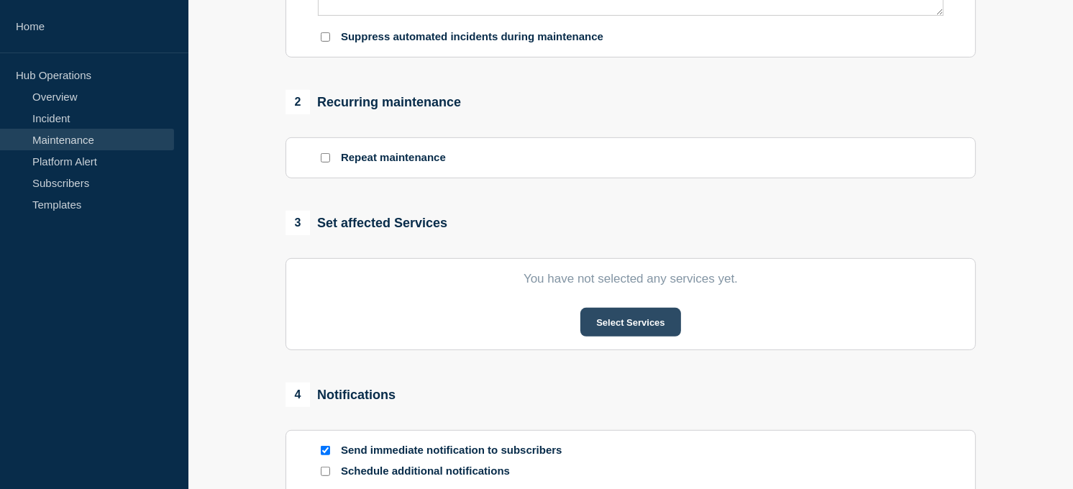
click at [619, 328] on button "Select Services" at bounding box center [630, 322] width 100 height 29
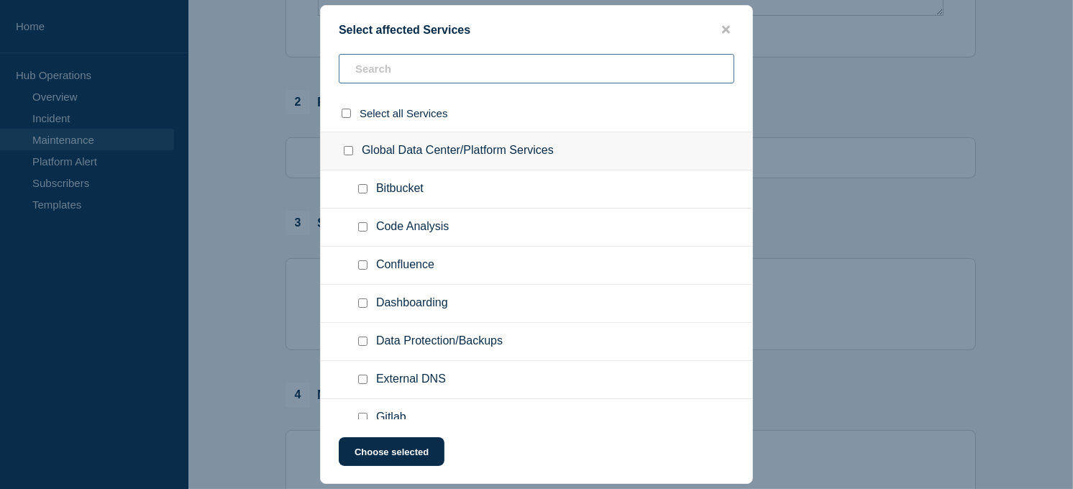
click at [508, 69] on input "text" at bounding box center [536, 68] width 395 height 29
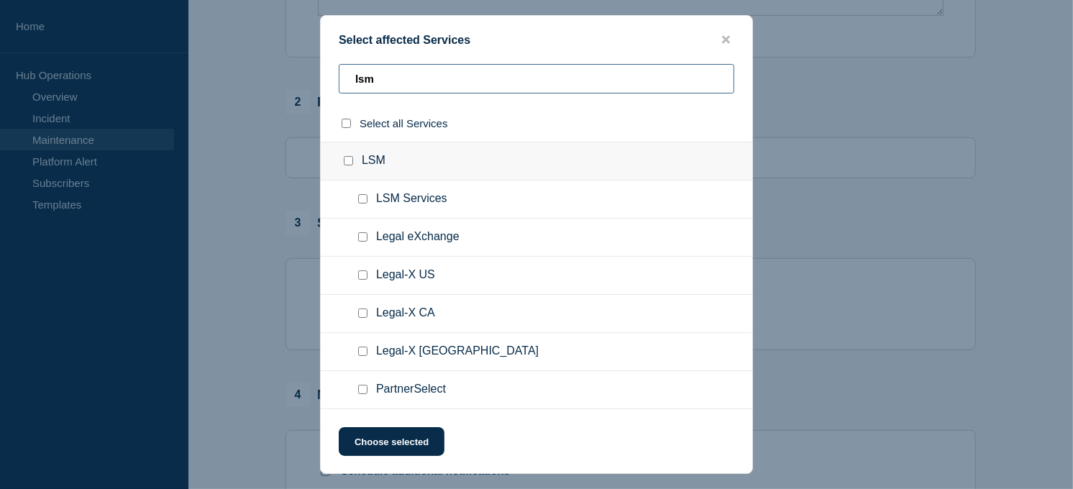
type input "lsm"
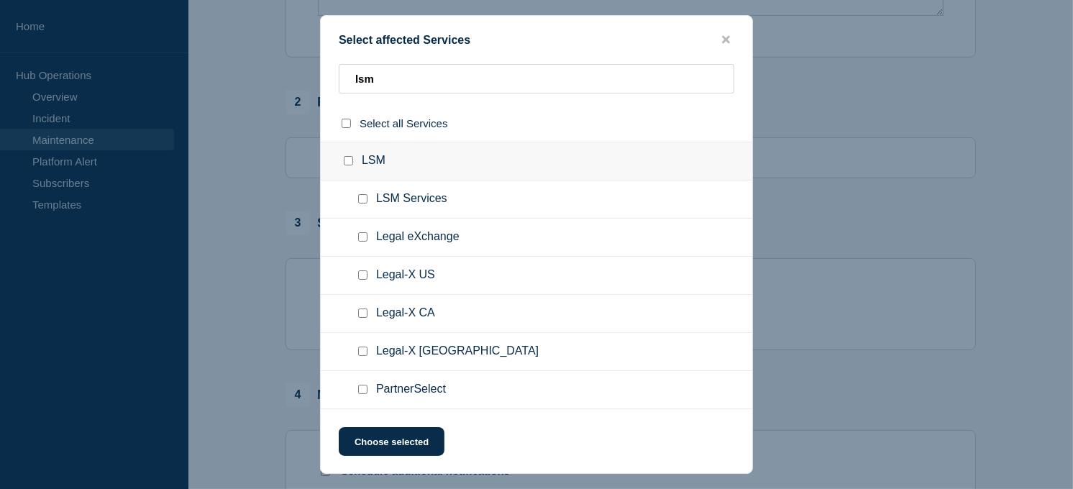
click at [365, 238] on input "Legal eXchange checkbox" at bounding box center [362, 236] width 9 height 9
checkbox input "true"
click at [365, 276] on input "Legal-X US checkbox" at bounding box center [362, 274] width 9 height 9
checkbox input "true"
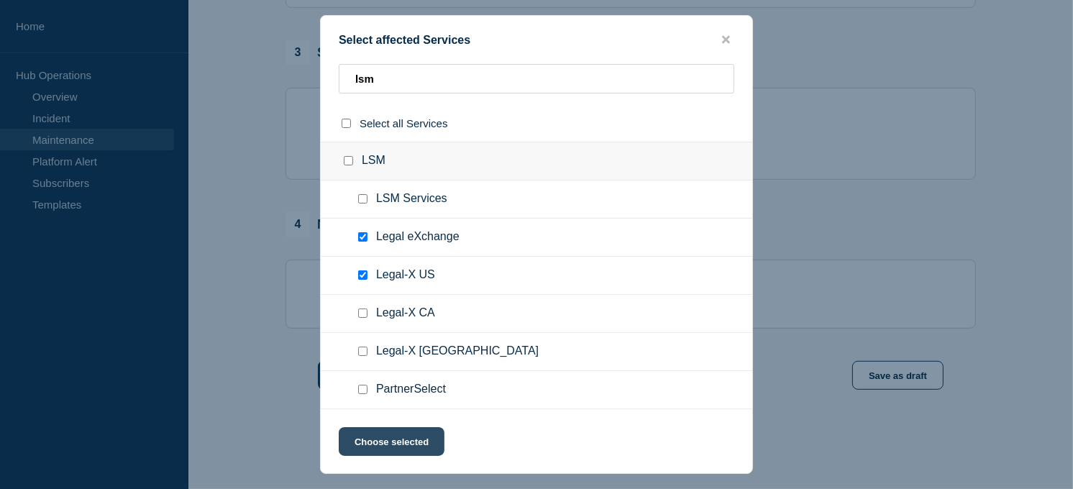
click at [403, 439] on button "Choose selected" at bounding box center [392, 441] width 106 height 29
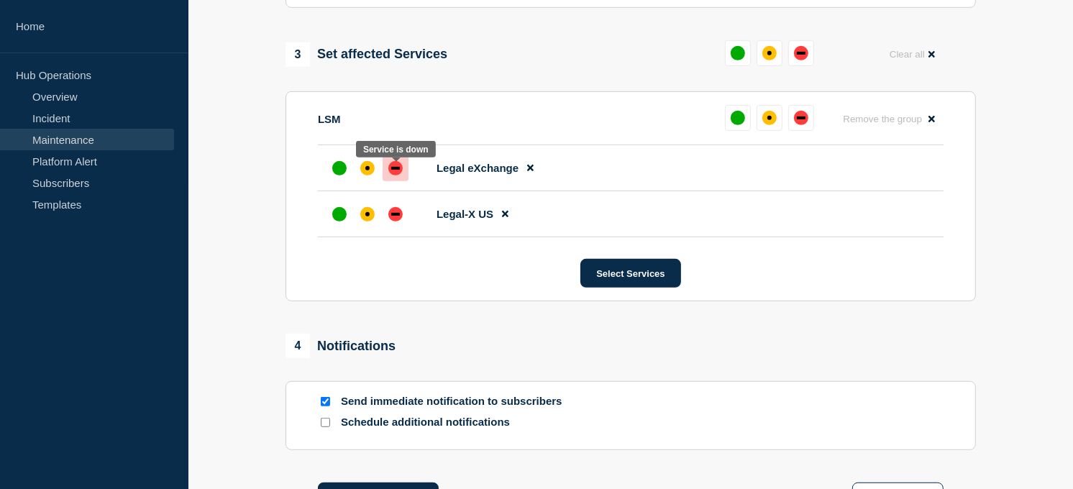
click at [393, 168] on div "down" at bounding box center [395, 168] width 14 height 14
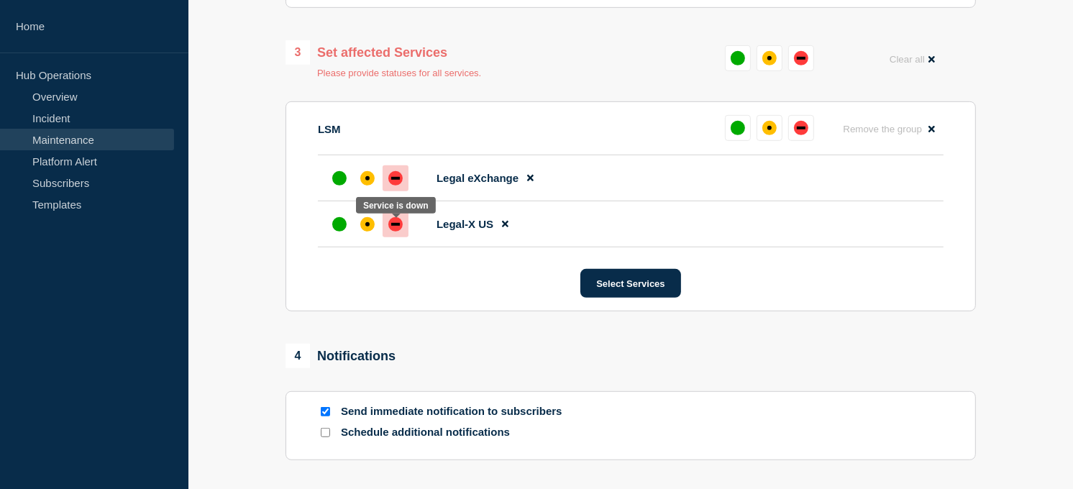
click at [393, 226] on div "down" at bounding box center [395, 224] width 9 height 3
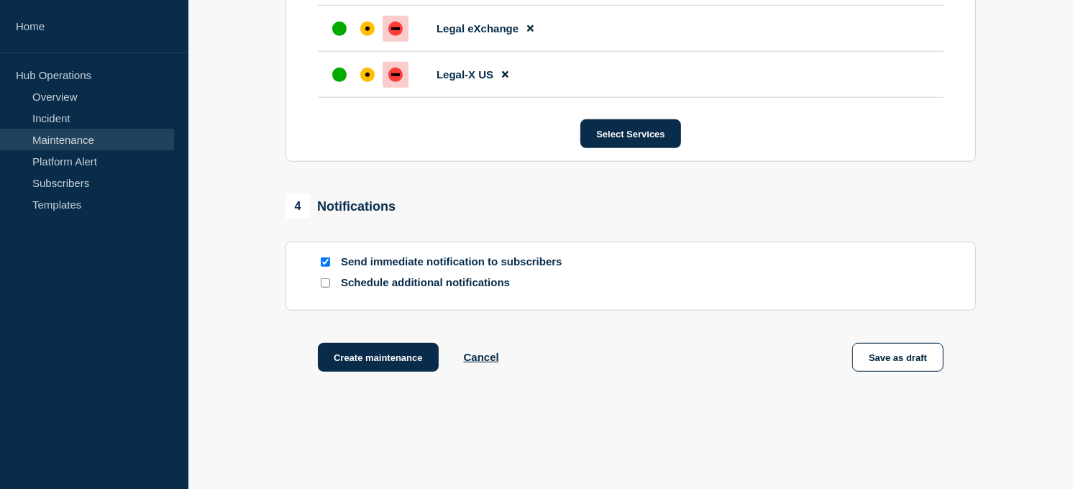
scroll to position [871, 0]
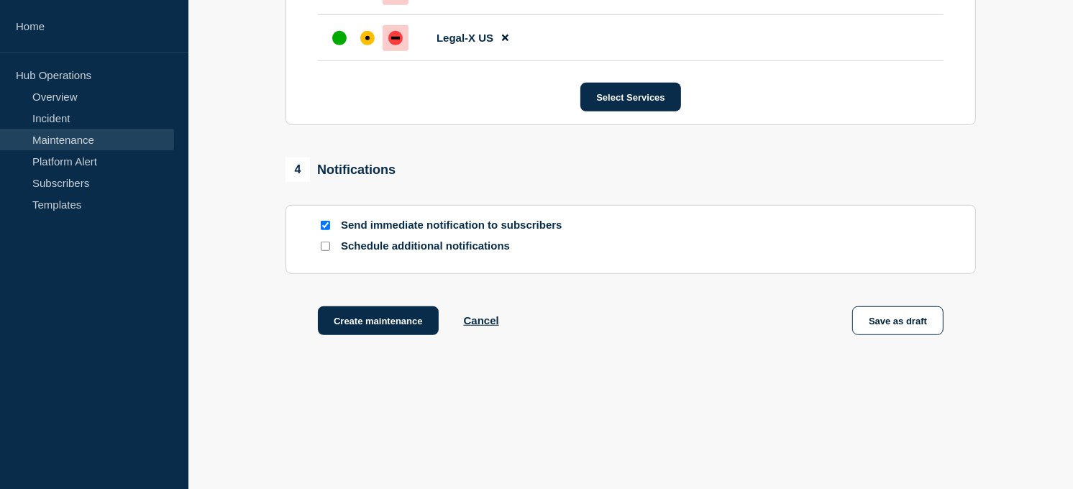
click at [326, 249] on input "Schedule additional notifications" at bounding box center [325, 246] width 9 height 9
checkbox input "true"
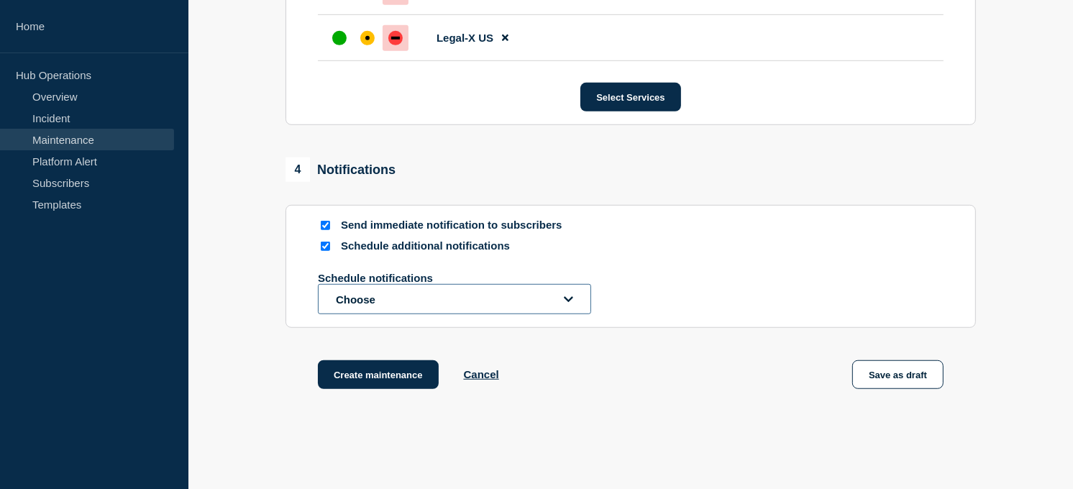
click at [428, 299] on button "Choose" at bounding box center [454, 299] width 273 height 30
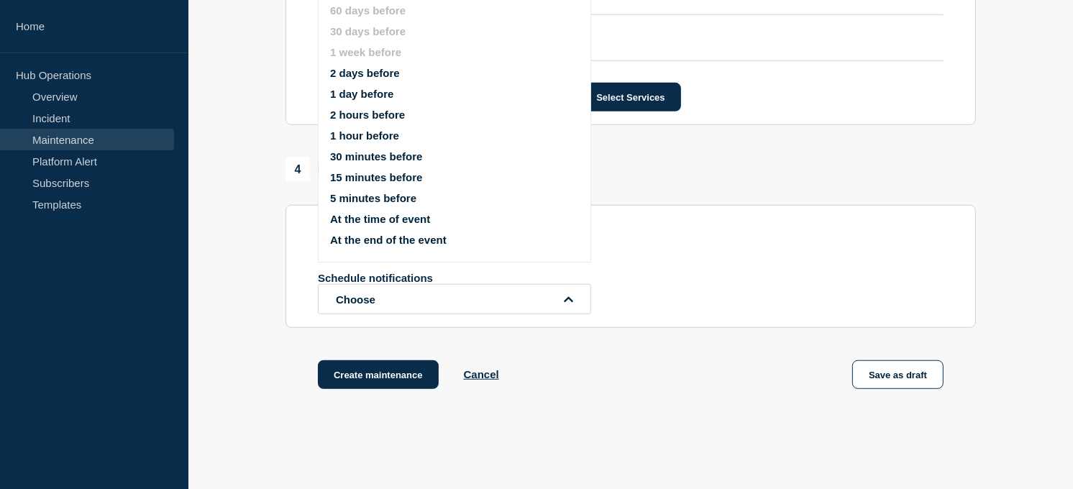
scroll to position [842, 0]
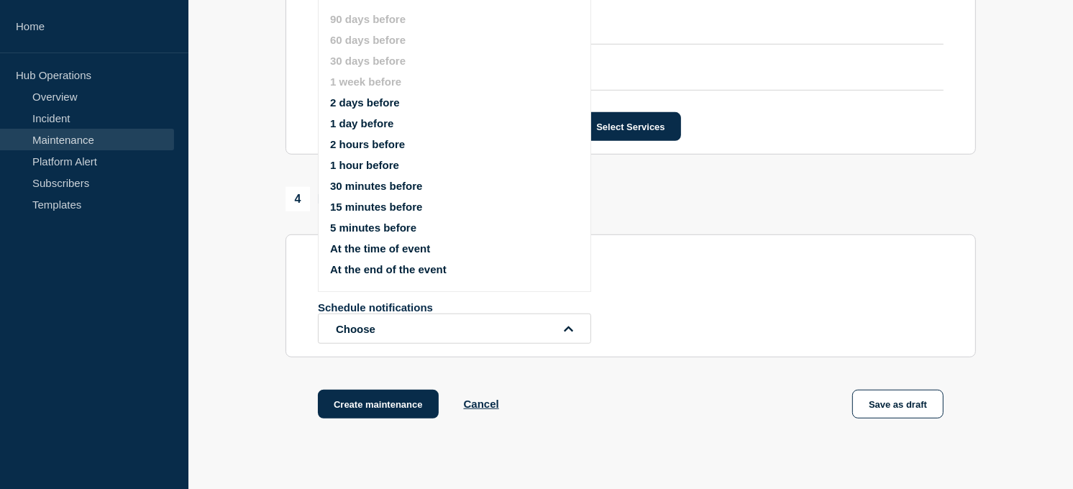
click at [389, 119] on button "1 day before" at bounding box center [361, 123] width 63 height 12
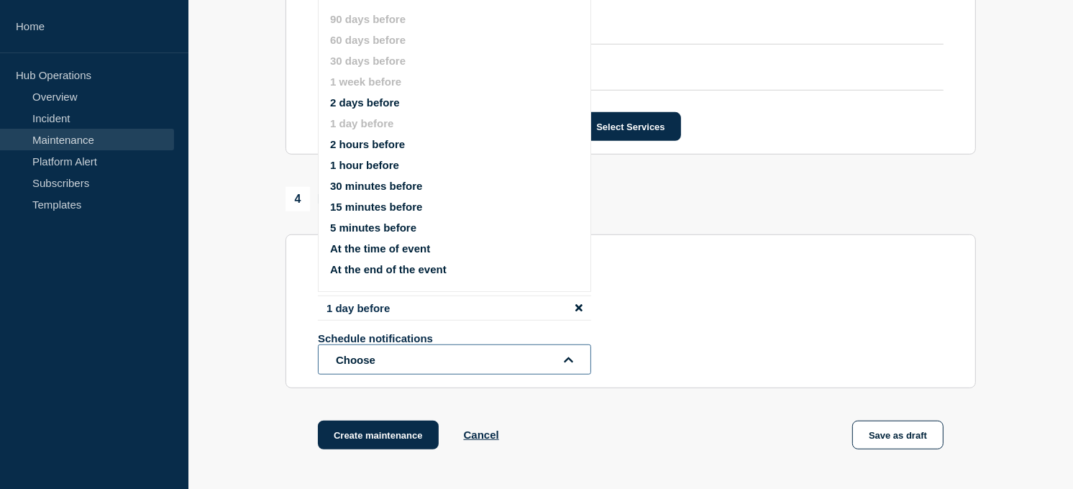
click at [486, 363] on button "Choose" at bounding box center [454, 359] width 273 height 30
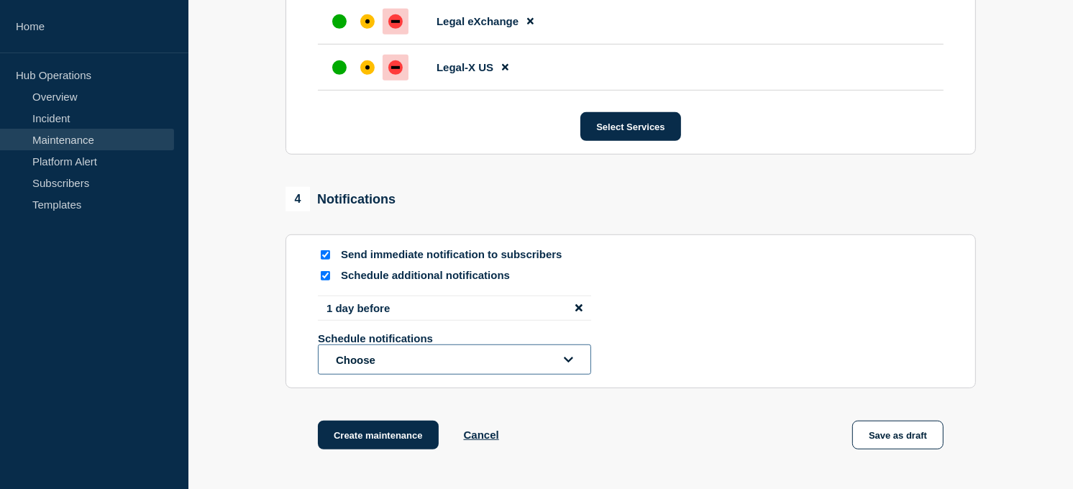
click at [486, 363] on button "Choose" at bounding box center [454, 359] width 273 height 30
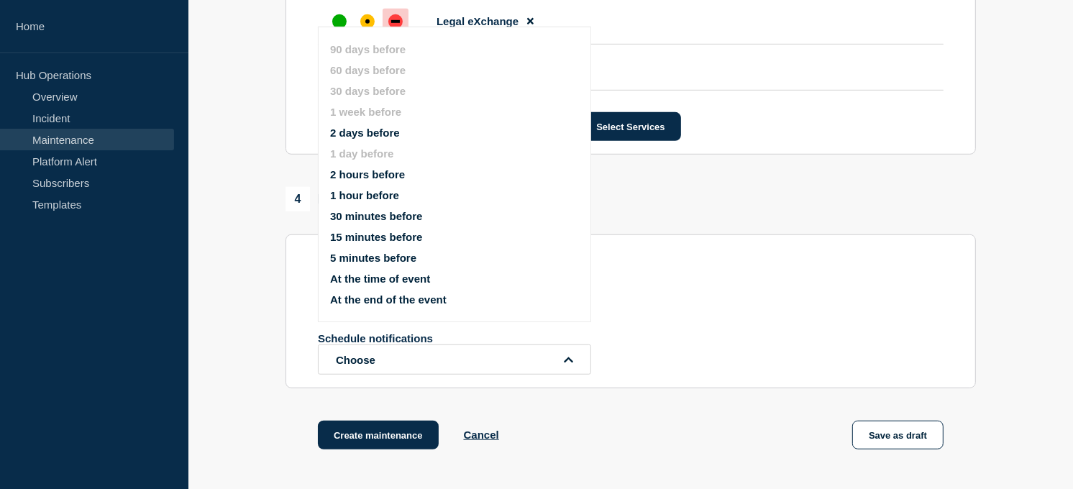
click at [374, 231] on button "15 minutes before" at bounding box center [376, 237] width 92 height 12
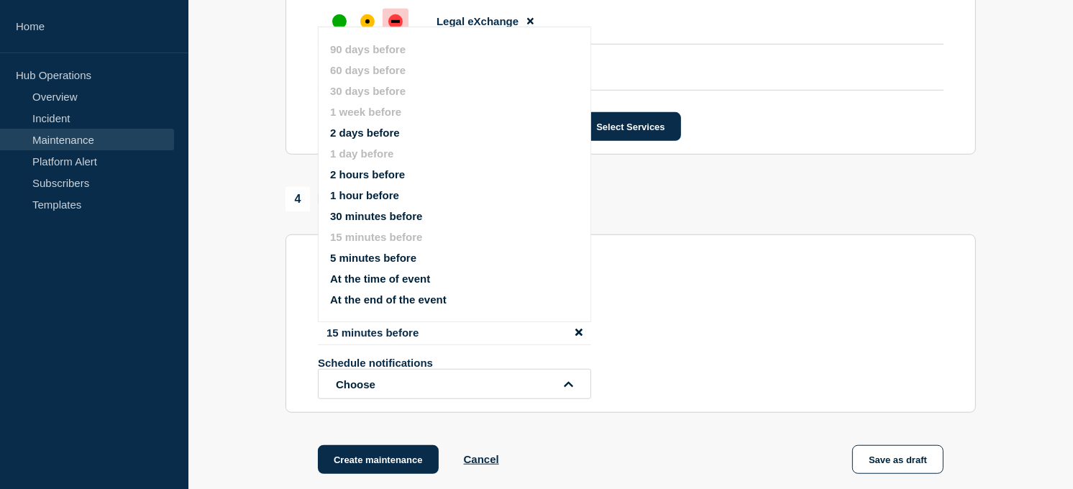
click at [687, 325] on div "1 day before 15 minutes before Schedule notifications Choose 90 days before 60 …" at bounding box center [631, 348] width 626 height 104
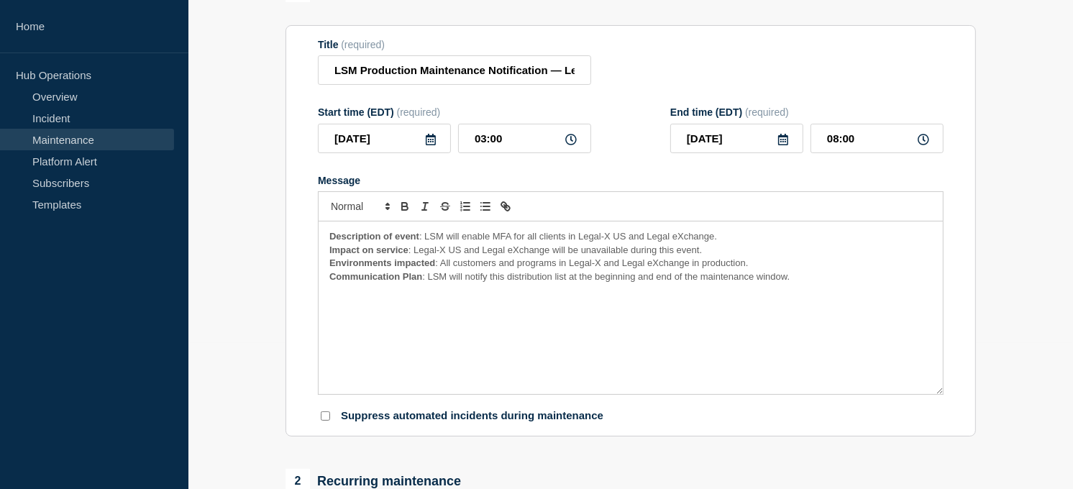
scroll to position [156, 0]
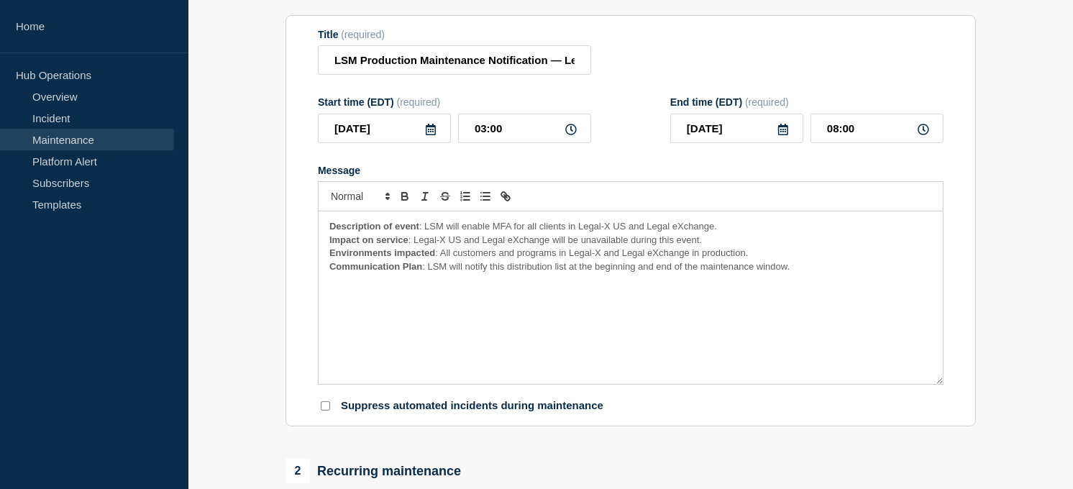
click at [603, 255] on span ": All customers and programs in Legal-X and Legal eXchange in production." at bounding box center [591, 252] width 313 height 11
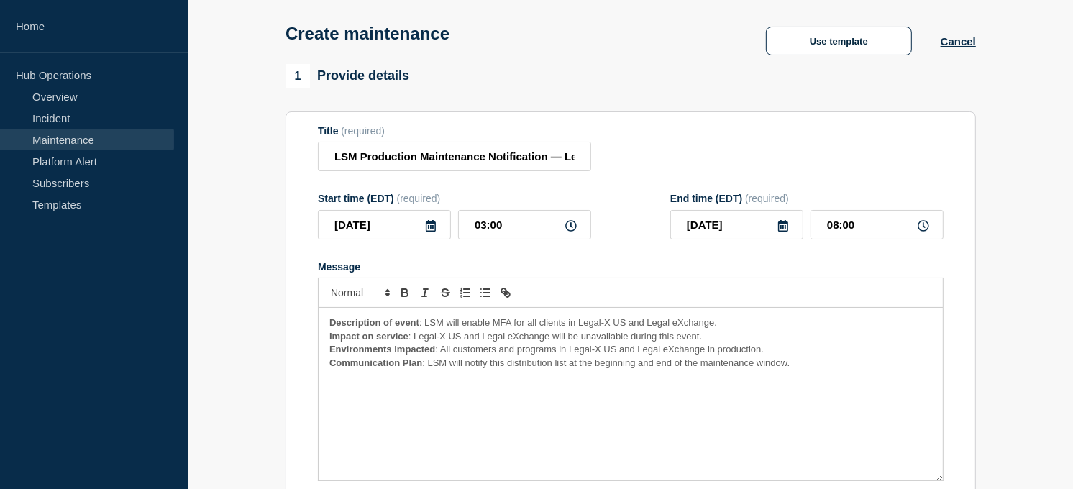
scroll to position [58, 0]
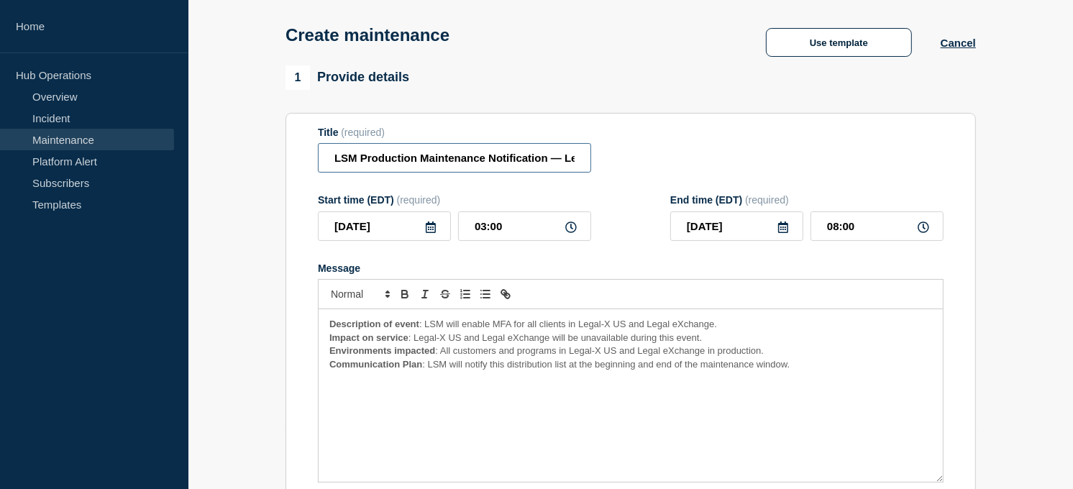
click at [549, 164] on input "LSM Production Maintenance Notification — Legal-X US and Legal eXchange — Octob…" at bounding box center [454, 157] width 273 height 29
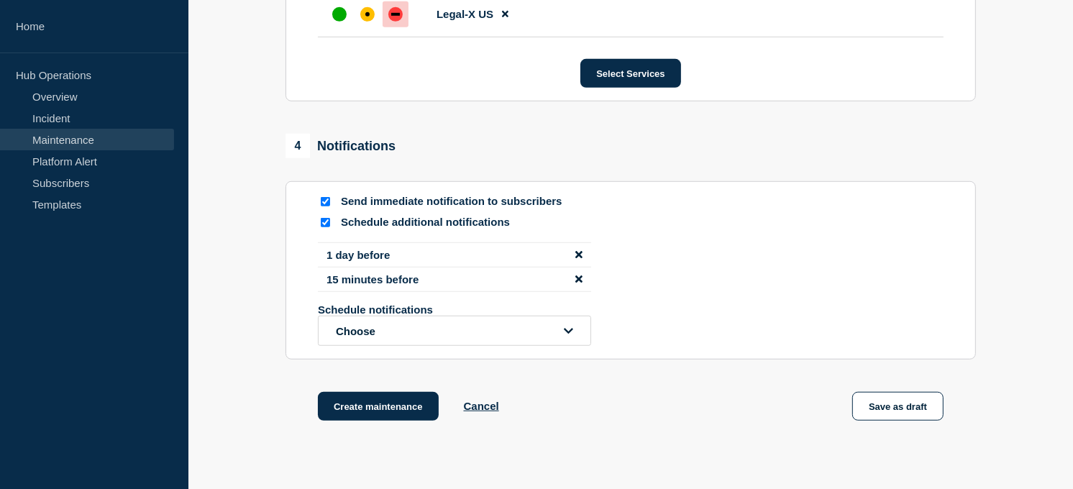
scroll to position [998, 0]
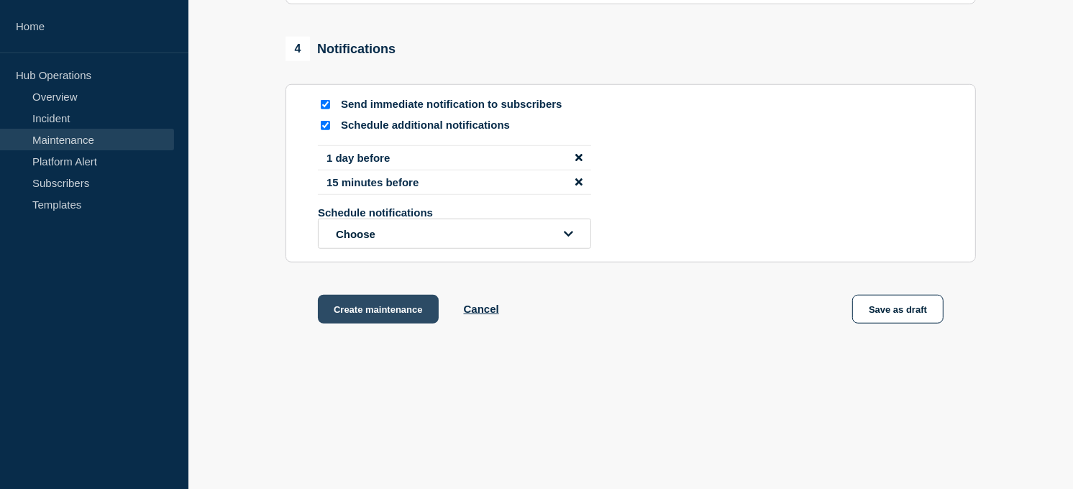
click at [364, 310] on button "Create maintenance" at bounding box center [378, 309] width 121 height 29
